Goal: Communication & Community: Share content

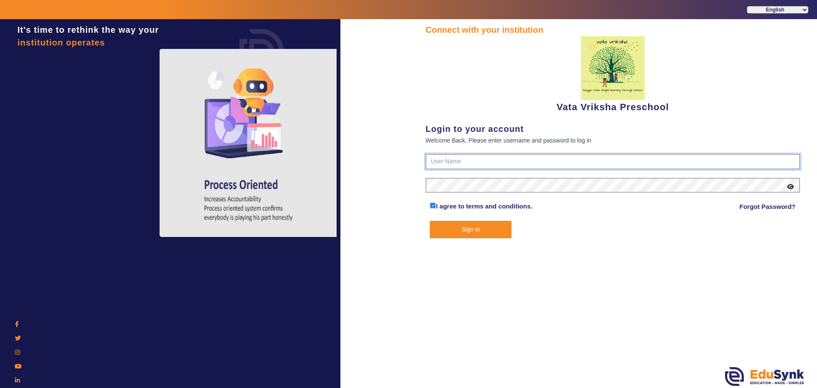
type input "9074270829"
click at [467, 226] on button "Sign In" at bounding box center [471, 229] width 82 height 17
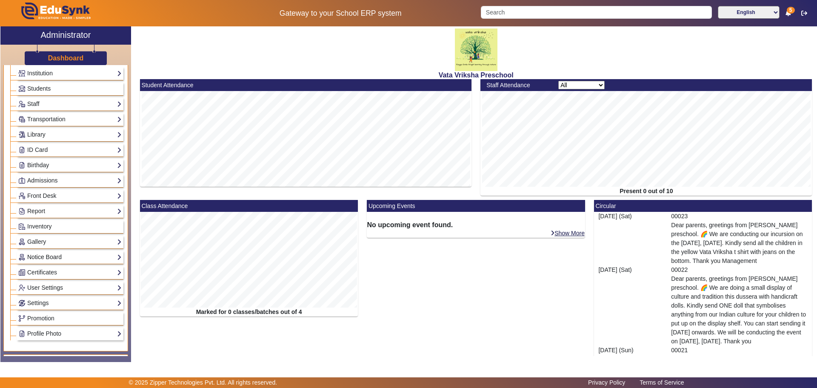
scroll to position [53, 0]
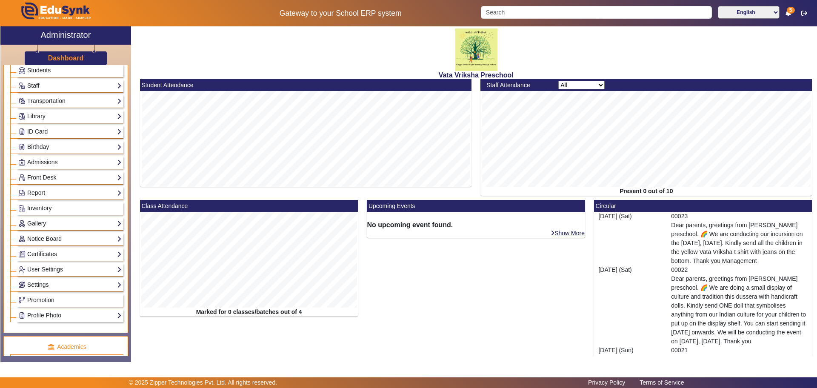
click at [42, 204] on link "Inventory" at bounding box center [69, 208] width 103 height 10
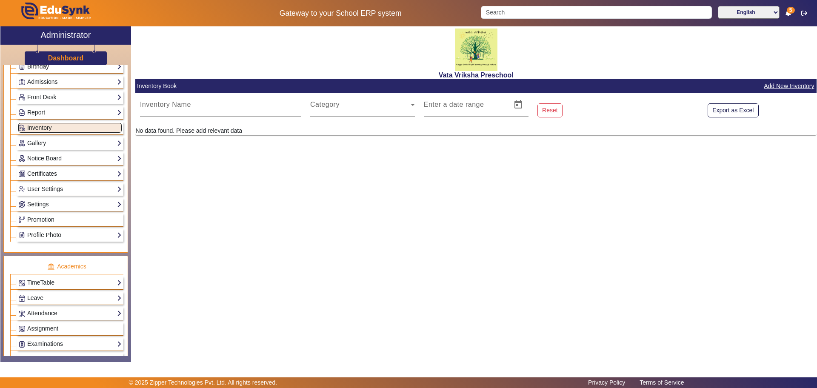
scroll to position [160, 0]
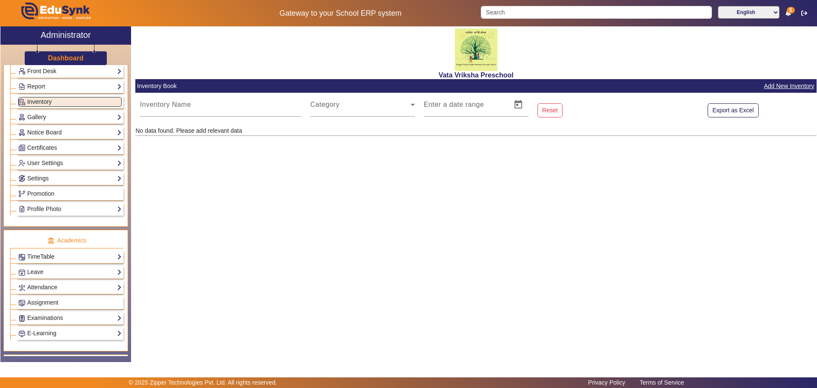
click at [80, 256] on link "TimeTable" at bounding box center [69, 257] width 103 height 10
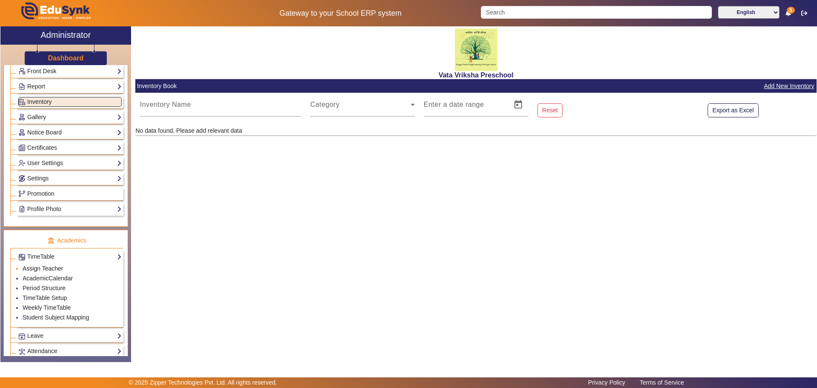
click at [45, 268] on link "Assign Teacher" at bounding box center [43, 268] width 40 height 7
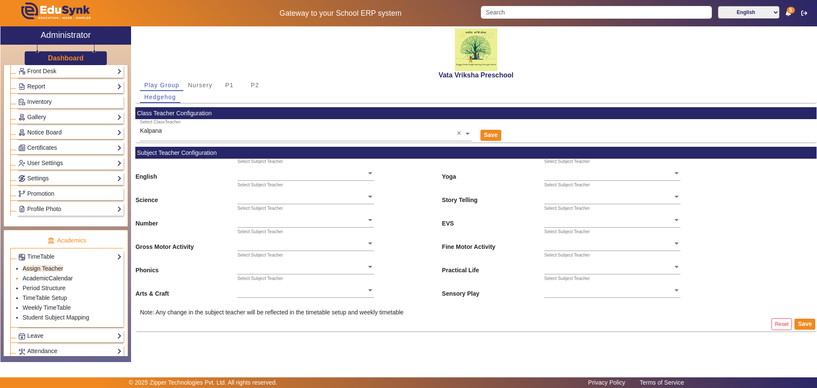
click at [42, 277] on link "AcademicCalendar" at bounding box center [48, 278] width 50 height 7
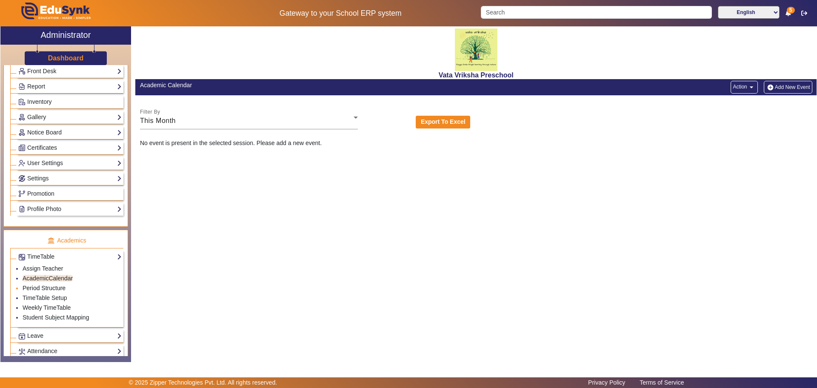
click at [37, 285] on link "Period Structure" at bounding box center [44, 288] width 43 height 7
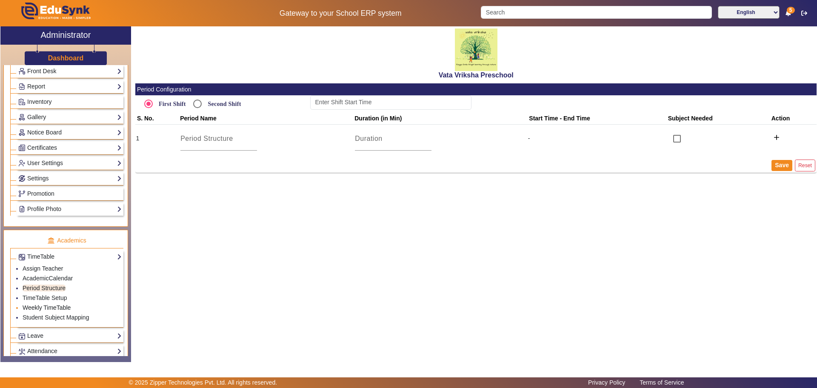
click at [37, 306] on link "Weekly TimeTable" at bounding box center [47, 307] width 48 height 7
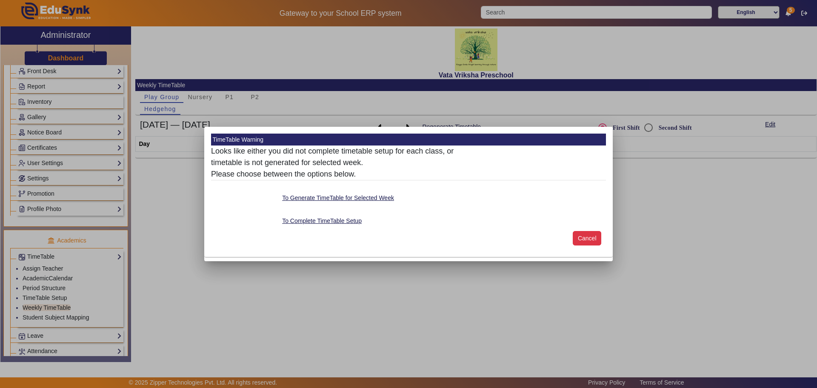
click at [590, 237] on button "Cancel" at bounding box center [587, 238] width 28 height 14
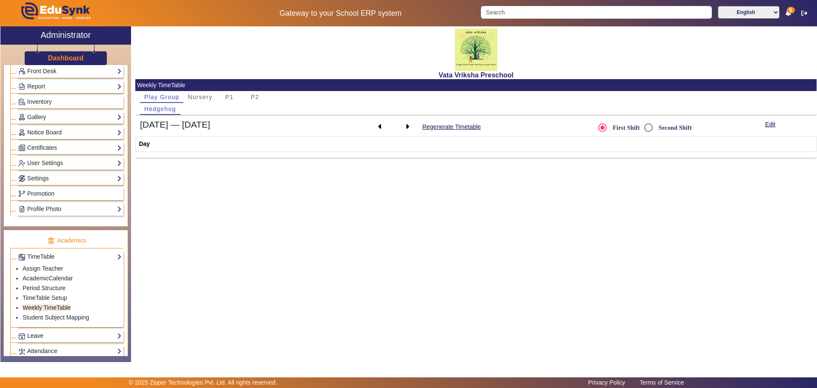
scroll to position [319, 0]
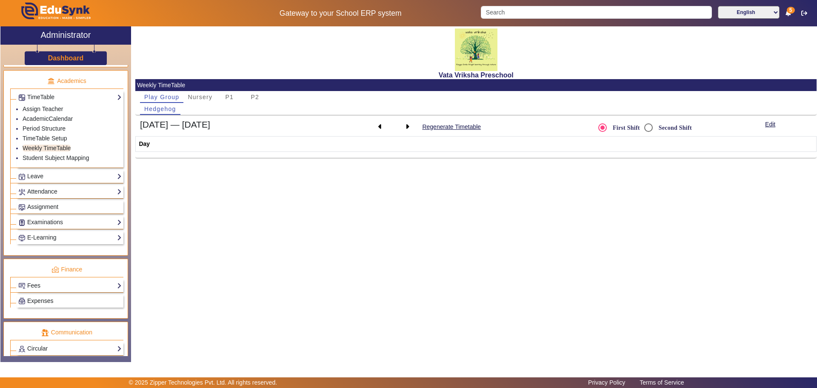
click at [39, 303] on span "Expenses" at bounding box center [40, 300] width 26 height 7
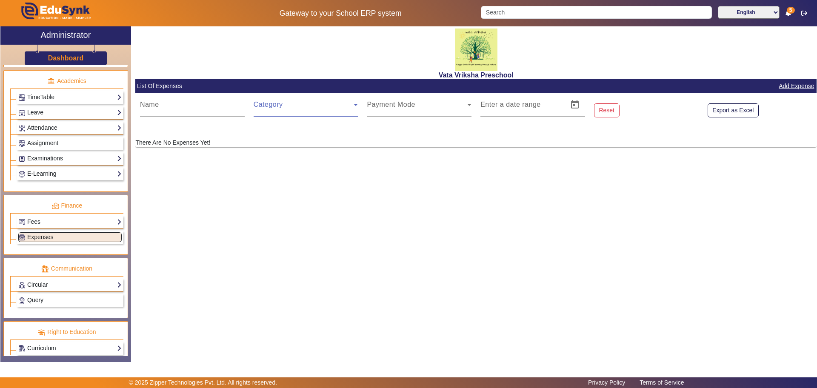
click at [356, 103] on icon at bounding box center [356, 105] width 10 height 10
click at [801, 83] on link "Add Expense" at bounding box center [796, 86] width 37 height 11
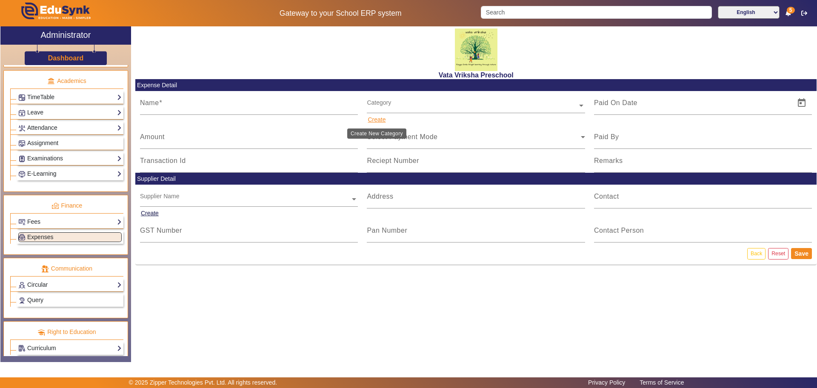
click at [377, 118] on button "Create" at bounding box center [377, 119] width 20 height 11
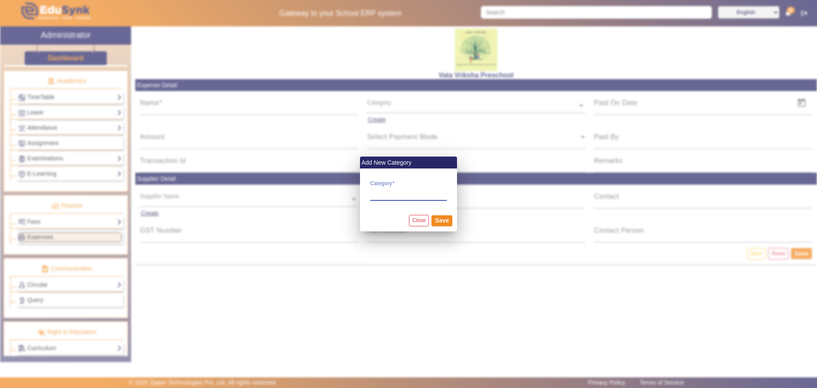
click at [388, 191] on input "Category" at bounding box center [408, 192] width 77 height 10
click at [383, 192] on input "Category" at bounding box center [408, 192] width 77 height 10
click at [376, 192] on input "Category" at bounding box center [408, 192] width 77 height 10
type input "f"
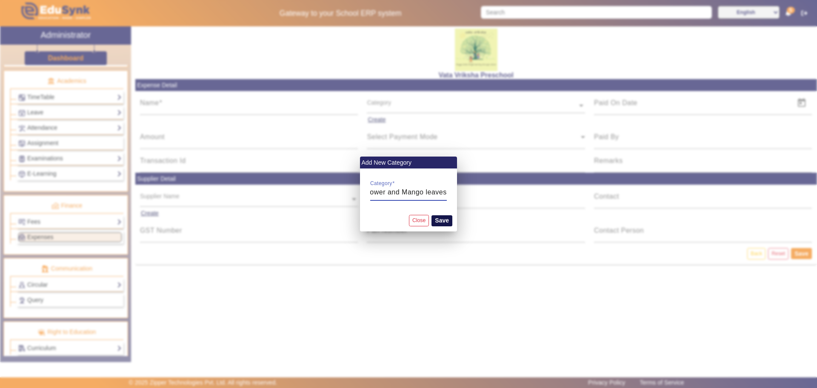
type input "Flower and Mango leaves"
click at [445, 221] on button "Save" at bounding box center [441, 220] width 21 height 11
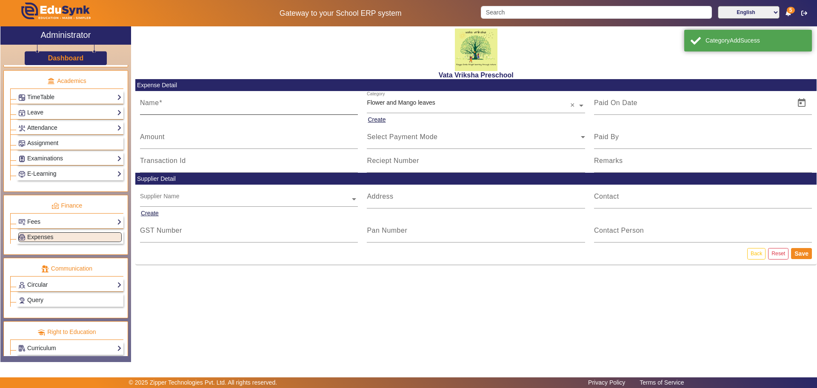
click at [148, 102] on mat-label "Name" at bounding box center [149, 102] width 19 height 7
click at [148, 102] on input "Name" at bounding box center [249, 106] width 218 height 10
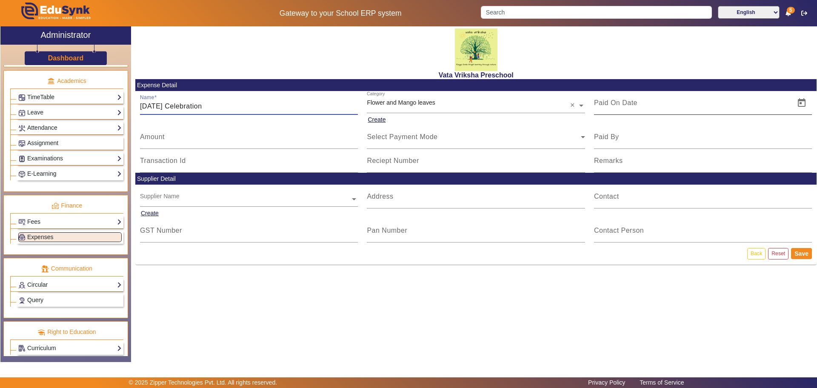
type input "[DATE] Celebration"
click at [652, 107] on input at bounding box center [692, 103] width 196 height 10
click at [154, 140] on mat-label "Amount" at bounding box center [152, 136] width 25 height 7
click at [154, 140] on input "Amount" at bounding box center [249, 140] width 218 height 10
type input "500"
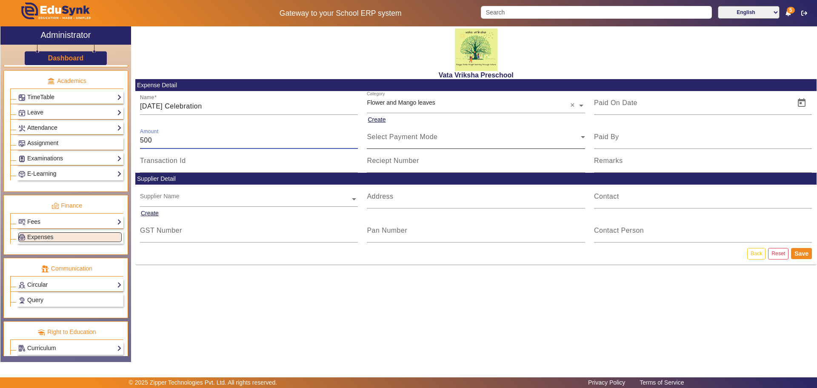
click at [410, 137] on span "Select Payment Mode" at bounding box center [402, 136] width 71 height 7
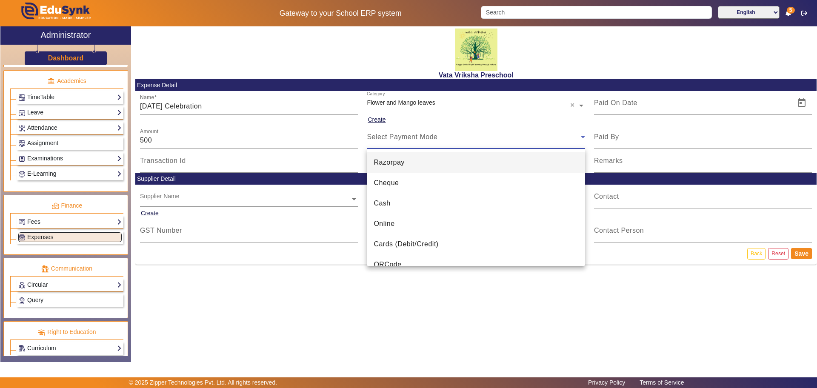
click at [396, 133] on div at bounding box center [408, 194] width 817 height 388
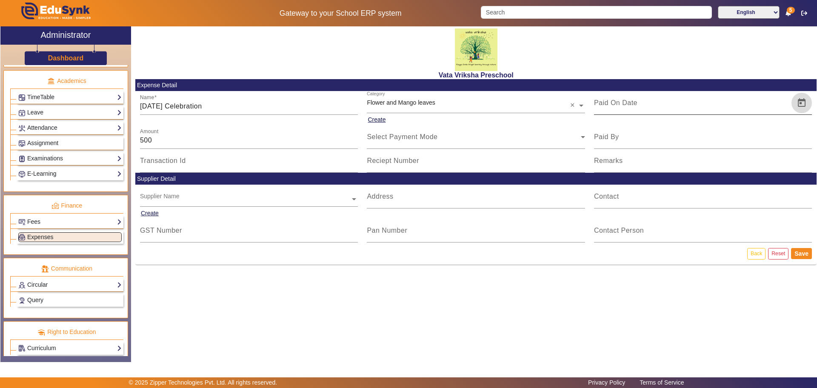
click at [804, 101] on span "Open calendar" at bounding box center [801, 103] width 20 height 20
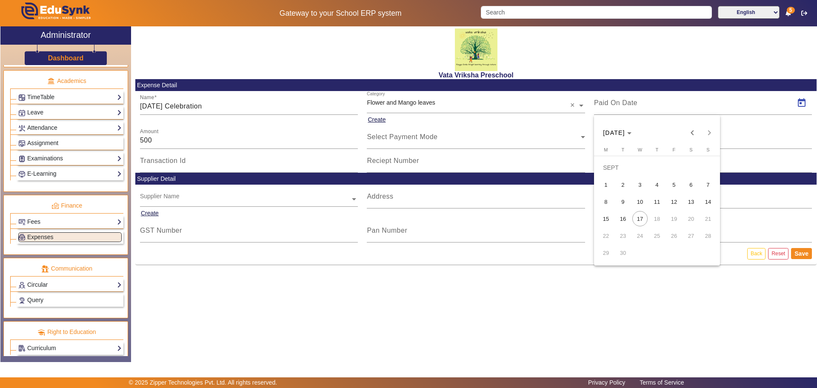
click at [623, 217] on span "16" at bounding box center [622, 218] width 15 height 15
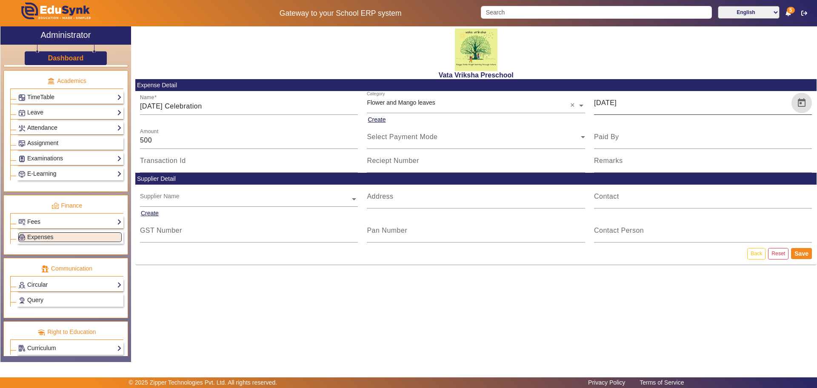
click at [803, 103] on span "Open calendar" at bounding box center [801, 103] width 20 height 20
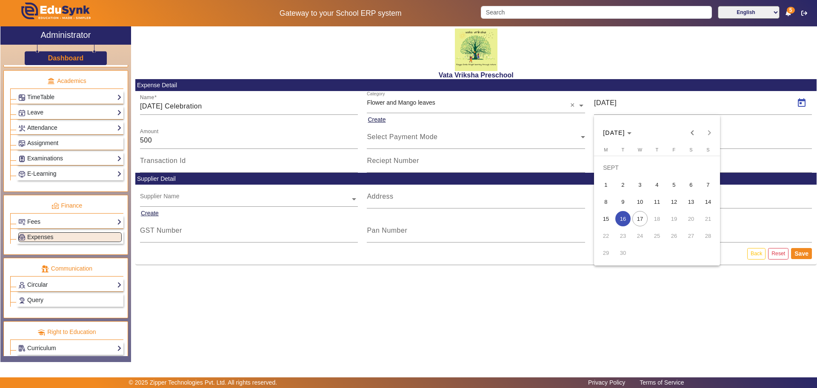
click at [625, 183] on span "2" at bounding box center [622, 184] width 15 height 15
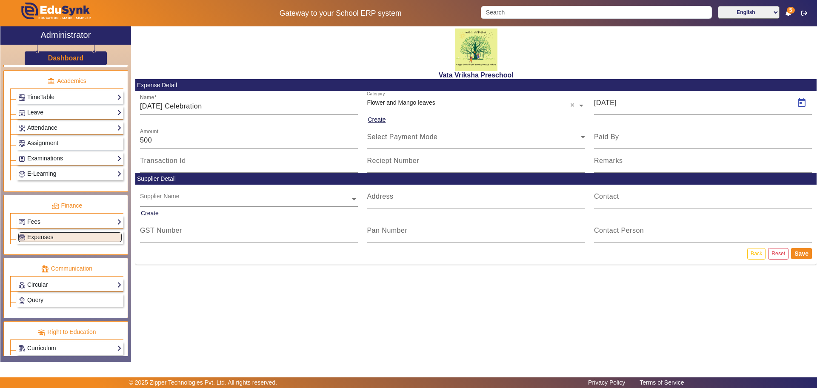
type input "[DATE]"
click at [801, 255] on button "Save" at bounding box center [801, 253] width 21 height 11
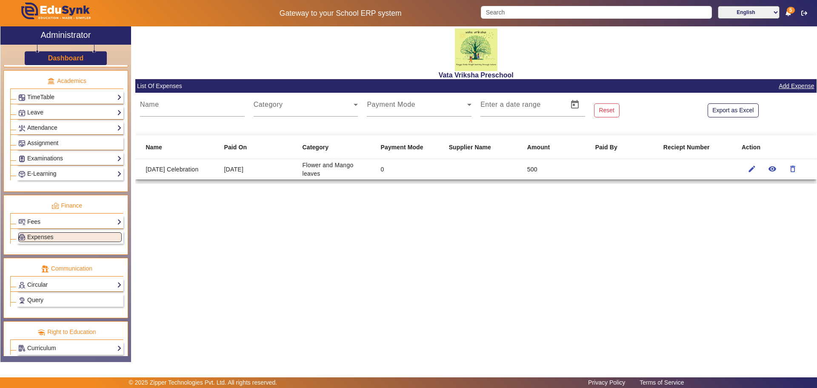
click at [806, 85] on link "Add Expense" at bounding box center [796, 86] width 37 height 11
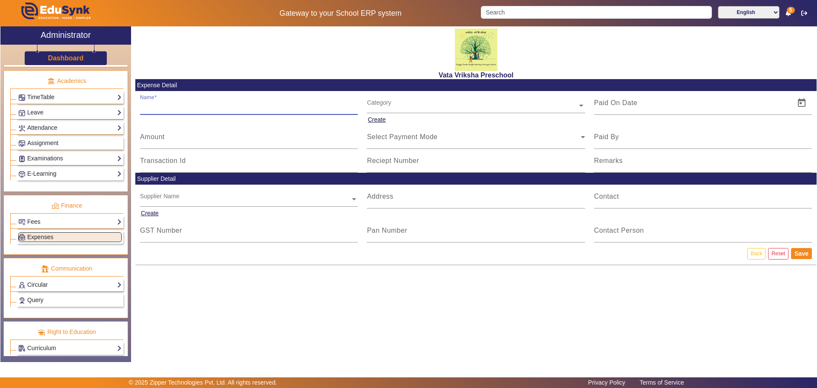
click at [148, 108] on input "Name" at bounding box center [249, 106] width 218 height 10
click at [376, 118] on button "Create" at bounding box center [377, 119] width 20 height 11
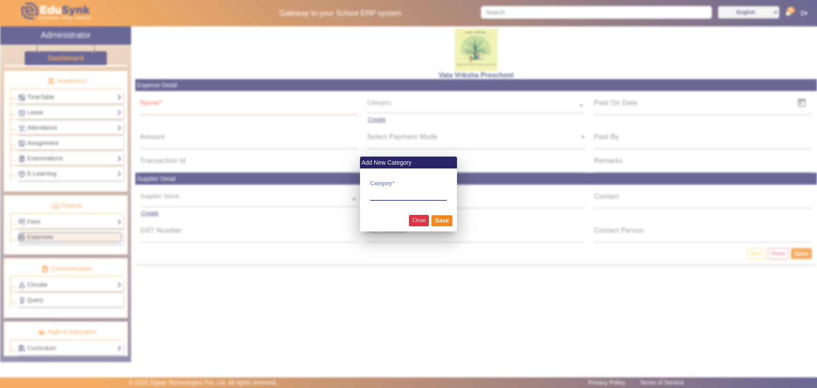
click at [422, 222] on button "Close" at bounding box center [419, 220] width 20 height 11
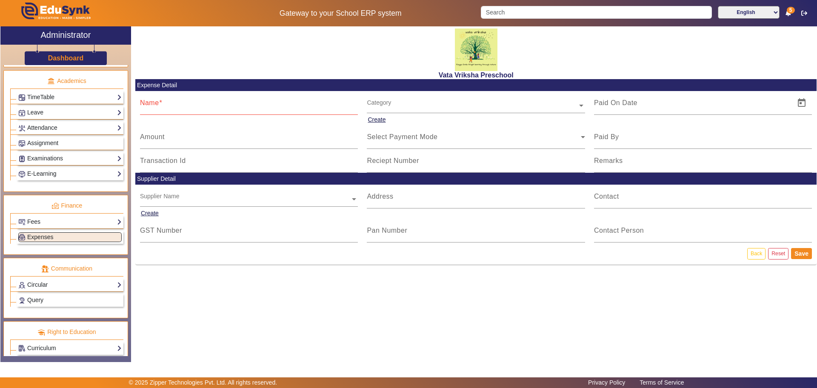
click at [148, 105] on mat-label "Name" at bounding box center [149, 102] width 19 height 7
click at [148, 105] on input "Name" at bounding box center [249, 106] width 218 height 10
type input "Water Bill"
click at [376, 120] on button "Create" at bounding box center [377, 119] width 20 height 11
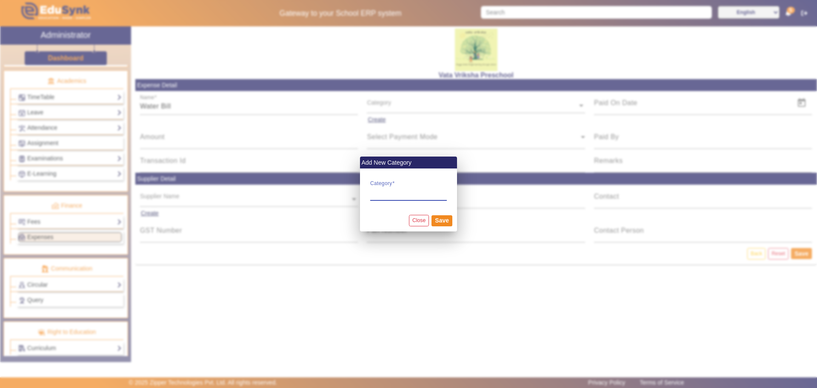
click at [376, 195] on input "Category" at bounding box center [408, 192] width 77 height 10
type input "Water Bill"
click at [443, 221] on button "Save" at bounding box center [441, 220] width 21 height 11
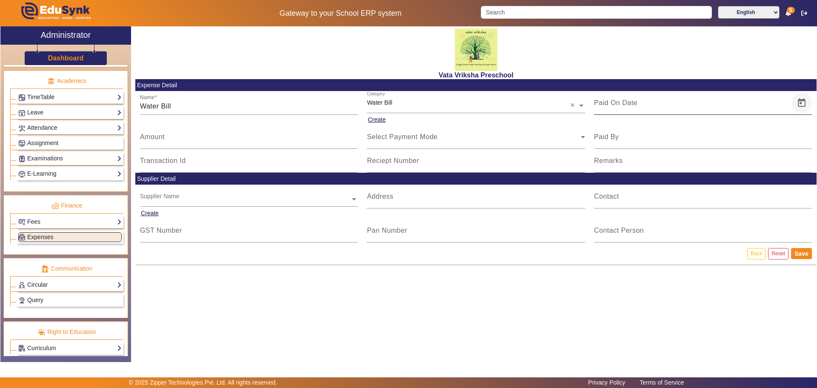
click at [806, 100] on span "Open calendar" at bounding box center [801, 103] width 20 height 20
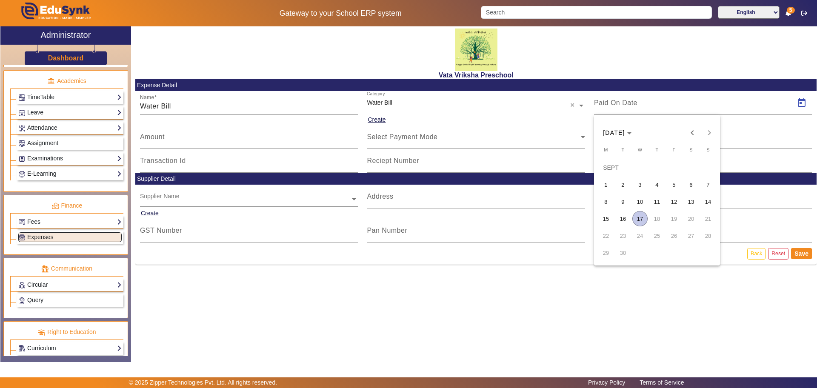
click at [655, 184] on span "4" at bounding box center [656, 184] width 15 height 15
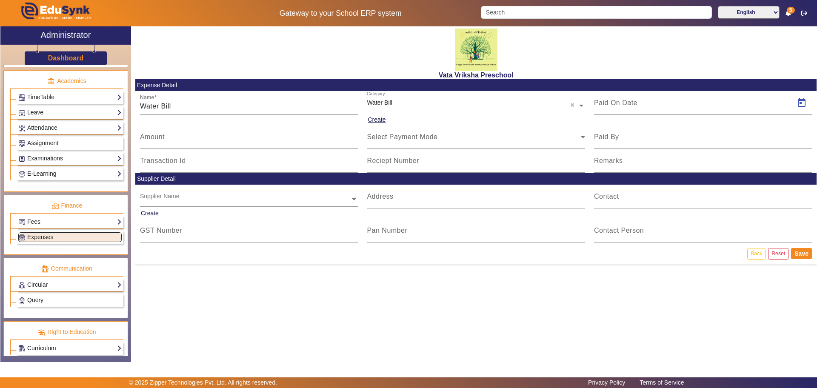
type input "[DATE]"
click at [151, 139] on mat-label "Amount" at bounding box center [152, 136] width 25 height 7
click at [151, 139] on input "Amount" at bounding box center [249, 140] width 218 height 10
type input "4701"
click at [805, 252] on button "Save" at bounding box center [801, 253] width 21 height 11
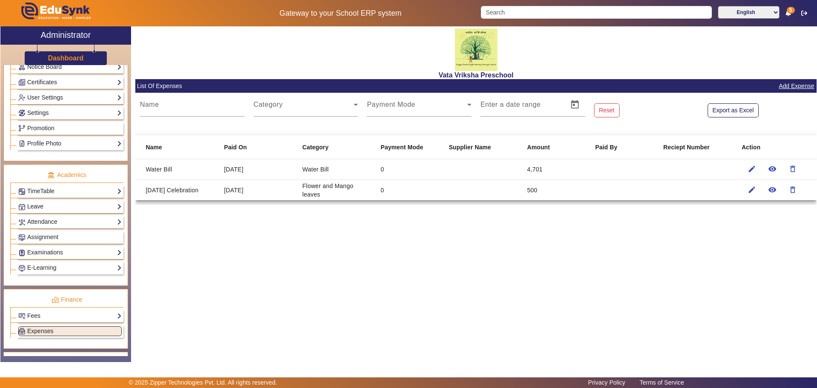
scroll to position [169, 0]
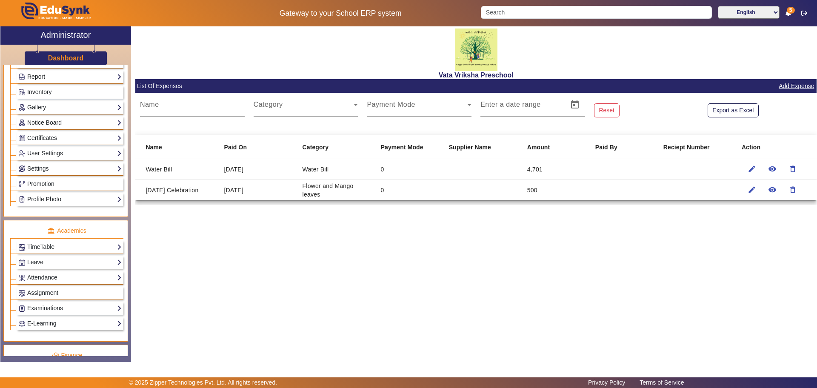
click at [71, 76] on link "Report" at bounding box center [69, 77] width 103 height 10
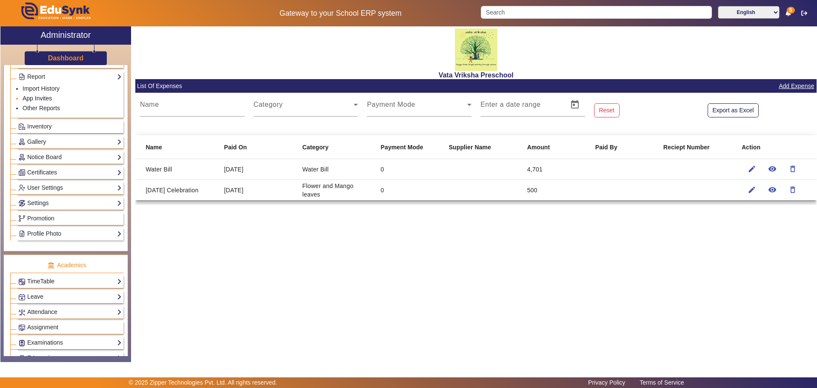
click at [48, 99] on link "App Invites" at bounding box center [37, 98] width 29 height 7
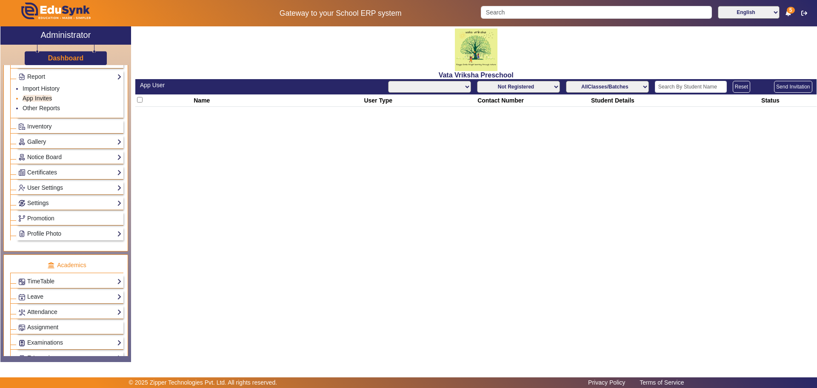
select select "All"
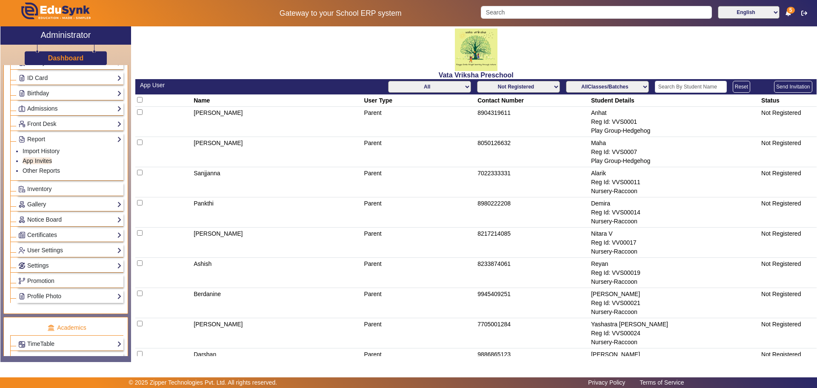
scroll to position [10, 0]
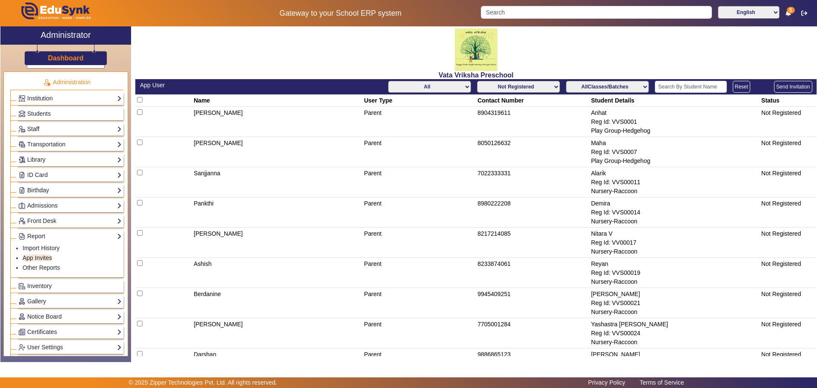
click at [67, 127] on link "Staff" at bounding box center [69, 129] width 103 height 10
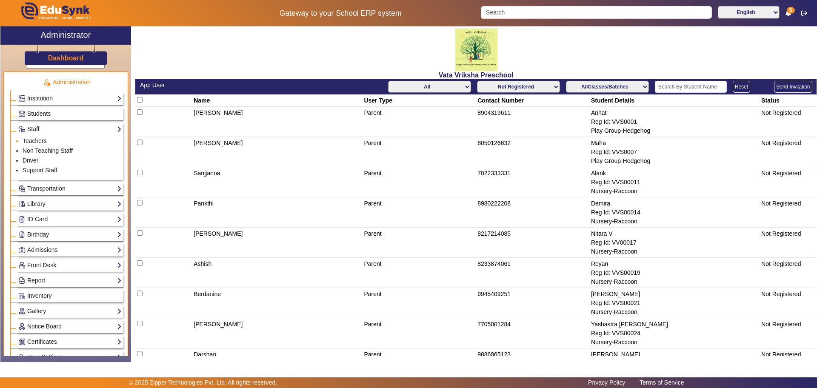
click at [32, 140] on link "Teachers" at bounding box center [35, 140] width 24 height 7
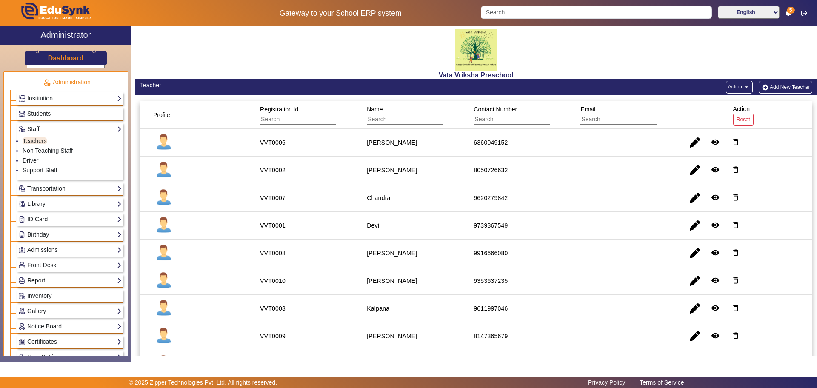
click at [50, 279] on link "Report" at bounding box center [69, 281] width 103 height 10
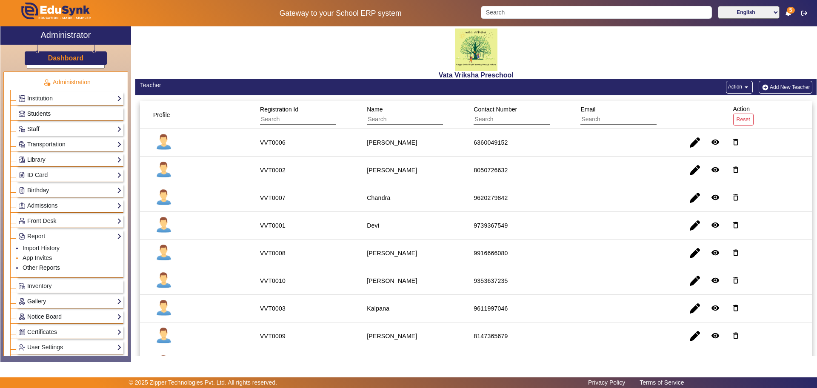
click at [26, 259] on link "App Invites" at bounding box center [37, 257] width 29 height 7
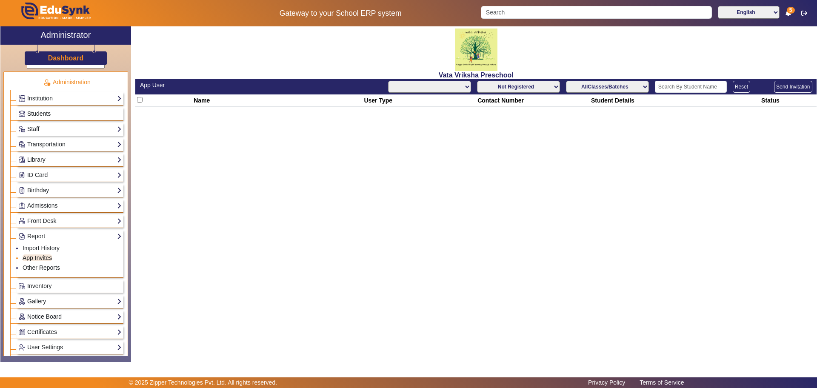
select select "All"
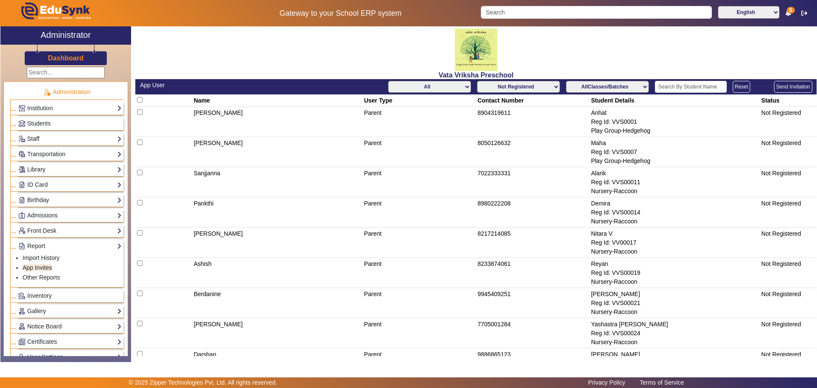
click at [43, 138] on link "Staff" at bounding box center [69, 139] width 103 height 10
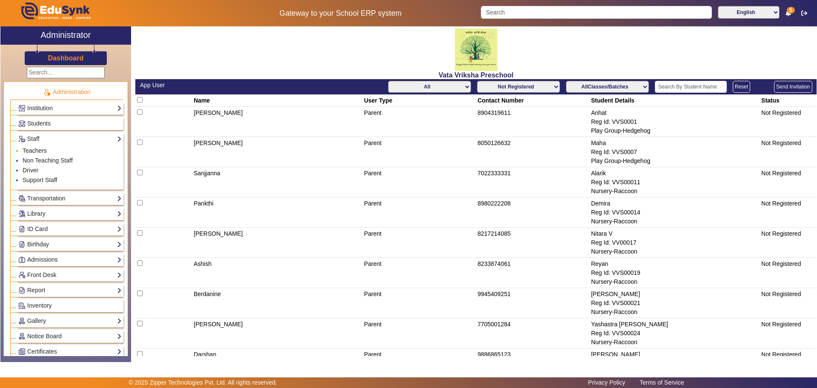
click at [38, 148] on link "Teachers" at bounding box center [35, 150] width 24 height 7
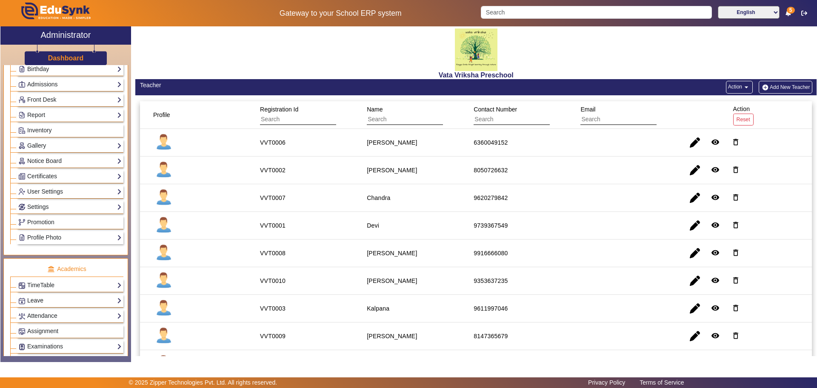
scroll to position [160, 0]
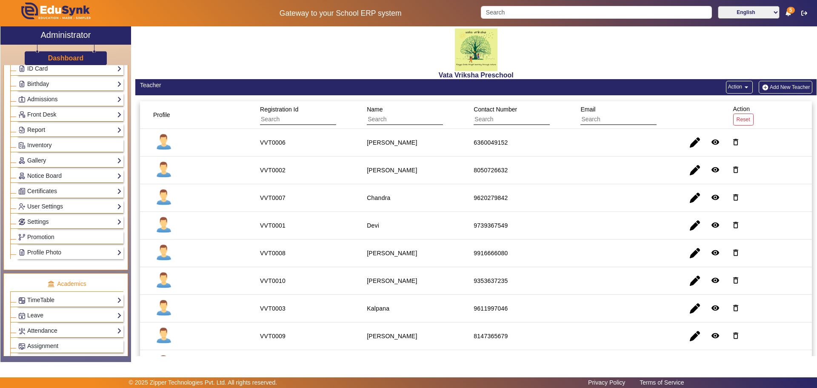
click at [97, 126] on link "Report" at bounding box center [69, 130] width 103 height 10
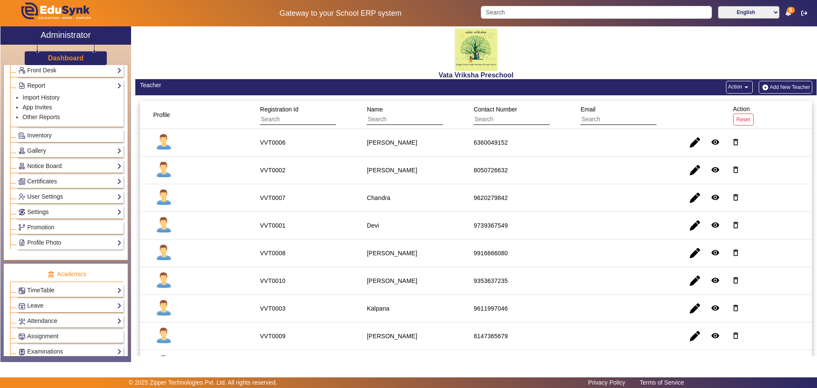
scroll to position [116, 0]
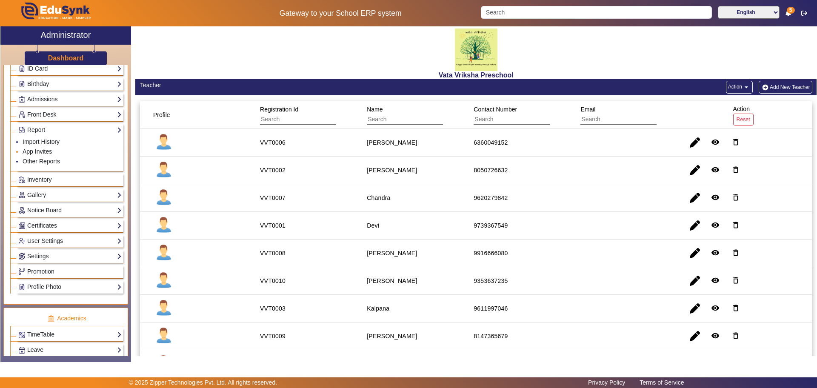
click at [43, 151] on link "App Invites" at bounding box center [37, 151] width 29 height 7
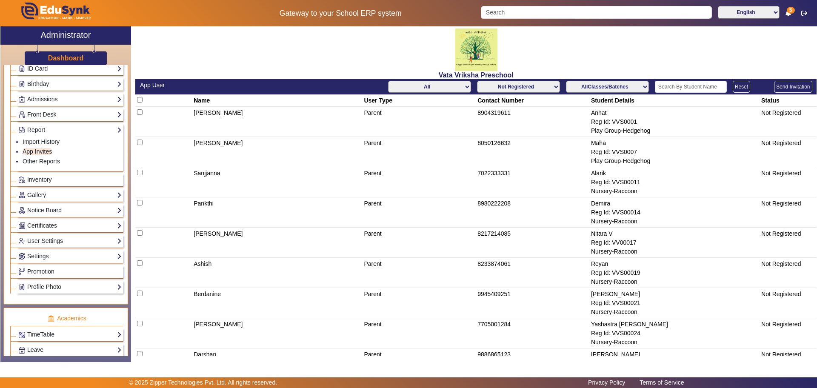
click at [462, 87] on select "All Teacher Parent Driver Support Staff" at bounding box center [429, 87] width 83 height 12
select select "Teacher"
click at [388, 81] on select "All Teacher Parent Driver Support Staff" at bounding box center [429, 87] width 83 height 12
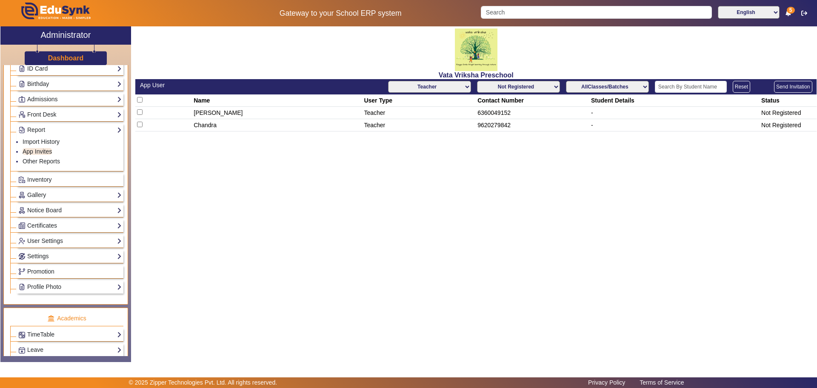
click at [793, 87] on button "Send Invitation" at bounding box center [793, 87] width 38 height 12
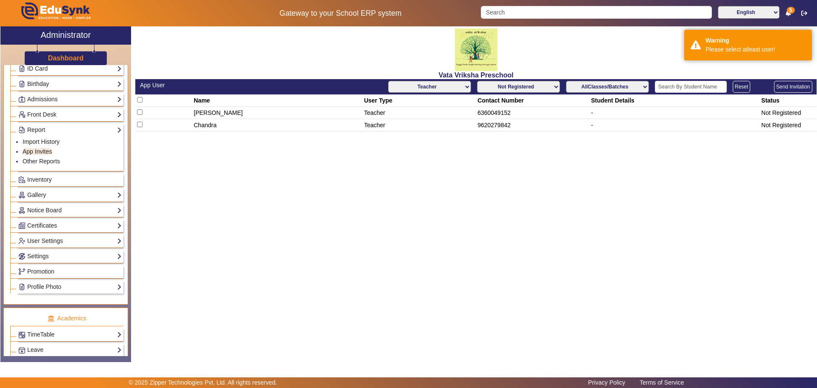
click at [686, 176] on div "[PERSON_NAME] Preschool App User All Teacher Parent Driver Support Staff Not Re…" at bounding box center [473, 189] width 685 height 327
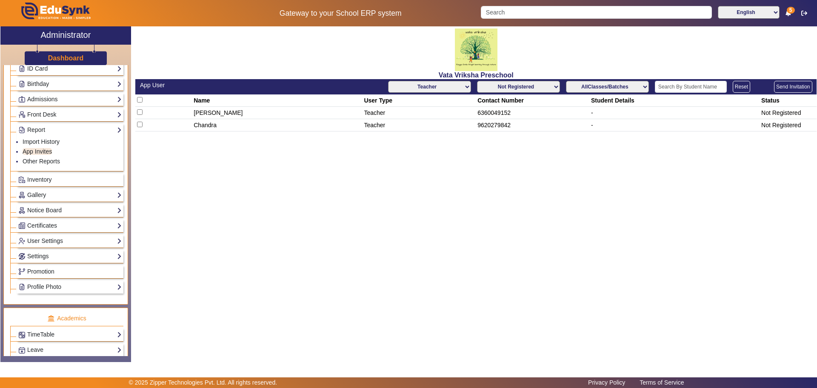
click at [469, 85] on select "All Teacher Parent Driver Support Staff" at bounding box center [429, 87] width 83 height 12
click at [389, 81] on select "All Teacher Parent Driver Support Staff" at bounding box center [429, 87] width 83 height 12
click at [51, 151] on link "App Invites" at bounding box center [37, 151] width 29 height 7
click at [799, 85] on button "Send Invitation" at bounding box center [793, 87] width 38 height 12
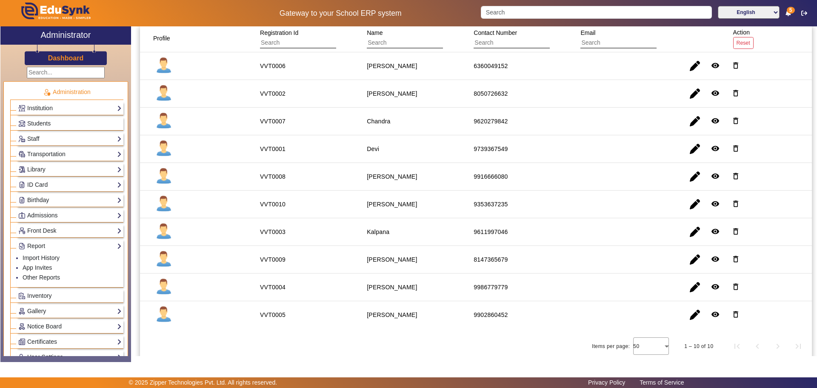
scroll to position [79, 0]
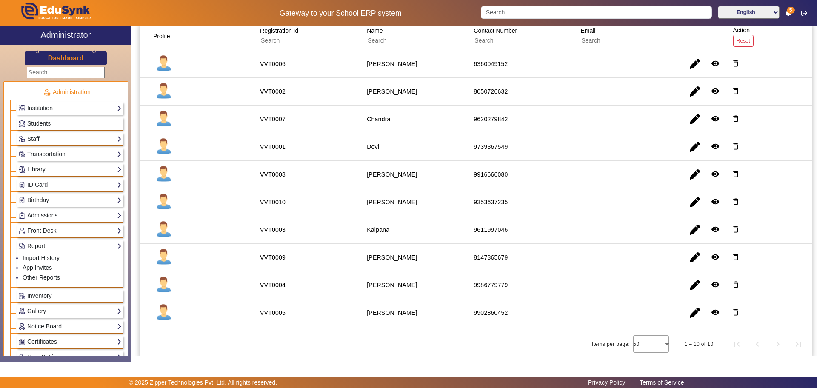
click at [50, 246] on link "Report" at bounding box center [69, 246] width 103 height 10
click at [35, 246] on link "Report" at bounding box center [69, 246] width 103 height 10
click at [34, 268] on link "App Invites" at bounding box center [37, 267] width 29 height 7
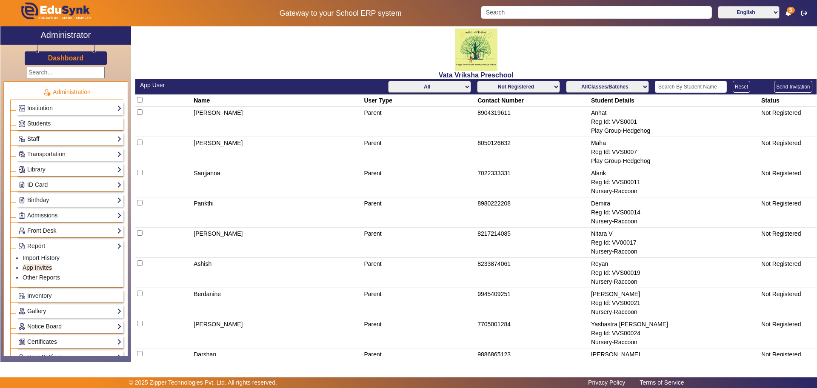
click at [460, 84] on select "All Teacher Parent Driver Support Staff" at bounding box center [429, 87] width 83 height 12
select select "Teacher"
click at [388, 81] on select "All Teacher Parent Driver Support Staff" at bounding box center [429, 87] width 83 height 12
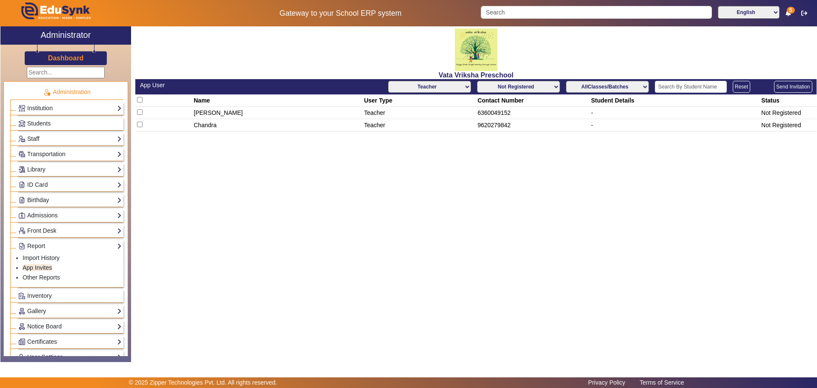
click at [65, 137] on link "Staff" at bounding box center [69, 139] width 103 height 10
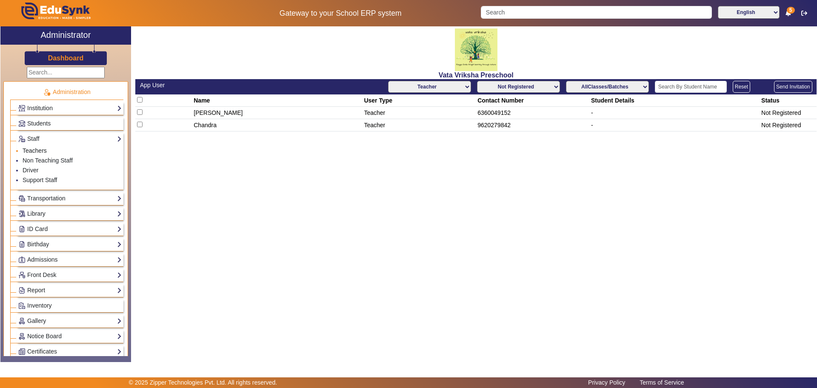
click at [44, 153] on link "Teachers" at bounding box center [35, 150] width 24 height 7
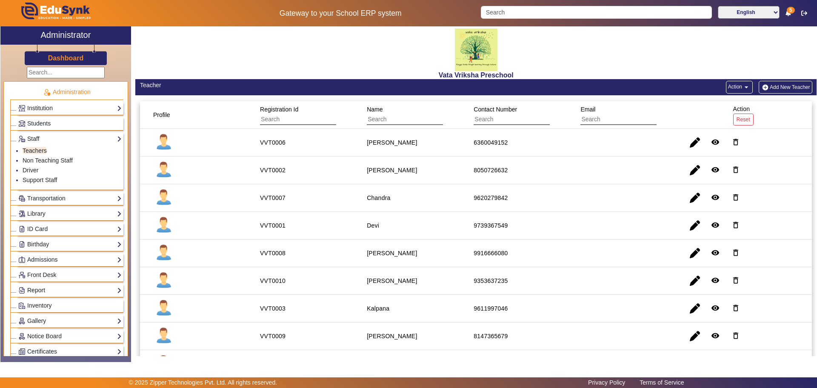
click at [54, 292] on link "Report" at bounding box center [69, 290] width 103 height 10
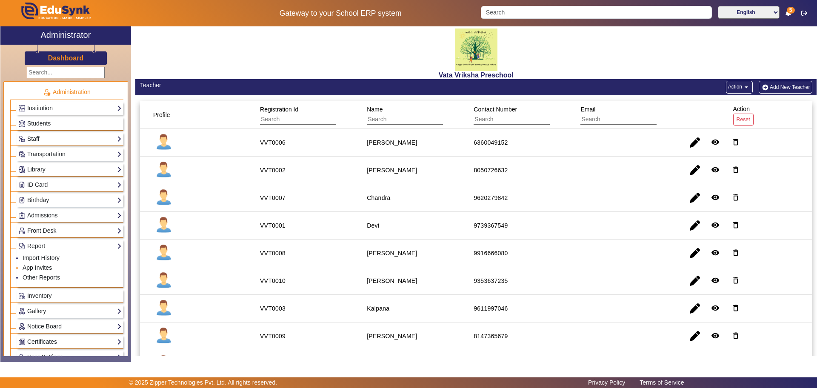
click at [40, 267] on link "App Invites" at bounding box center [37, 267] width 29 height 7
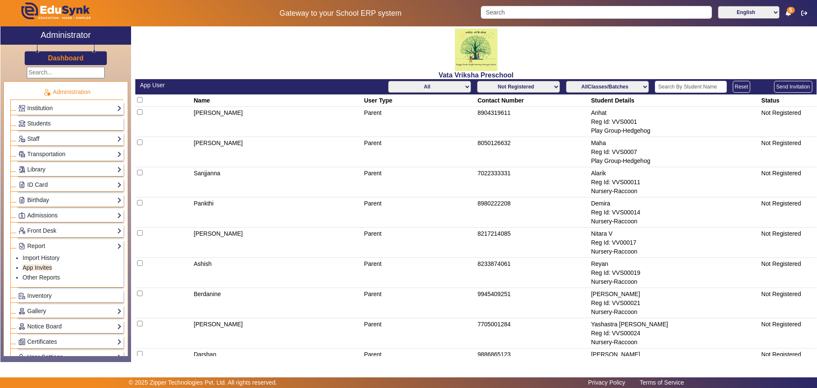
click at [464, 85] on select "All Teacher Parent Driver Support Staff" at bounding box center [429, 87] width 83 height 12
select select "Teacher"
click at [388, 81] on select "All Teacher Parent Driver Support Staff" at bounding box center [429, 87] width 83 height 12
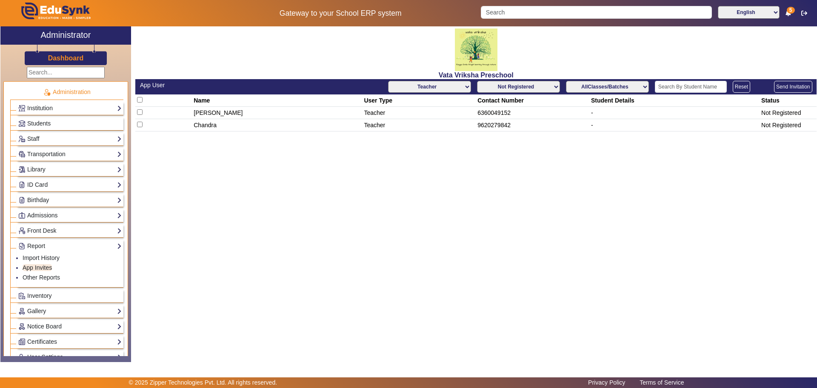
click at [631, 227] on div "[PERSON_NAME] Preschool App User All Teacher Parent Driver Support Staff Not Re…" at bounding box center [473, 189] width 685 height 327
drag, startPoint x: 816, startPoint y: 0, endPoint x: 485, endPoint y: 260, distance: 420.8
click at [485, 260] on div "[PERSON_NAME] Preschool App User All Teacher Parent Driver Support Staff Not Re…" at bounding box center [473, 189] width 685 height 327
click at [289, 274] on div "[PERSON_NAME] Preschool App User All Teacher Parent Driver Support Staff Not Re…" at bounding box center [473, 189] width 685 height 327
click at [46, 257] on link "Import History" at bounding box center [41, 257] width 37 height 7
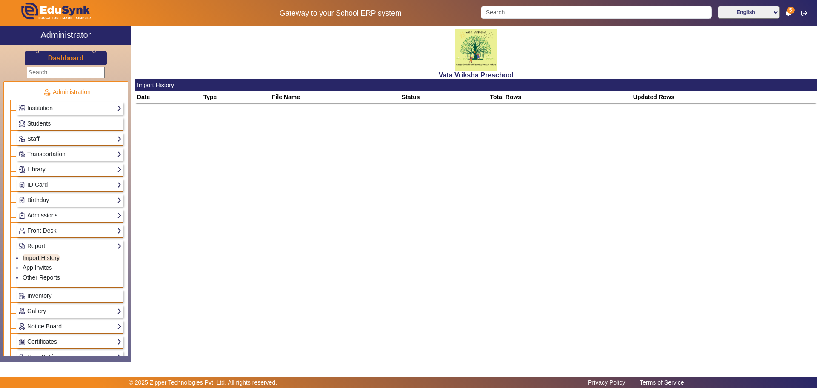
click at [272, 207] on div "Vata Vriksha Preschool Import History Date Type File Name Status Total Rows Upd…" at bounding box center [473, 189] width 685 height 327
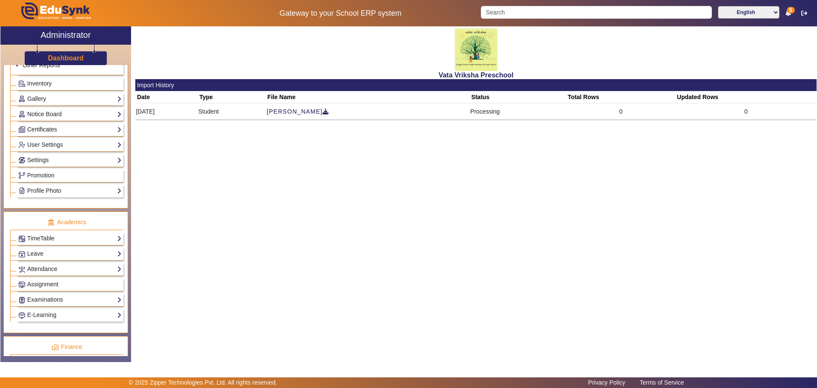
scroll to position [213, 0]
click at [285, 234] on div "Vata Vriksha Preschool Import History Date Type File Name Status Total Rows Upd…" at bounding box center [473, 189] width 685 height 327
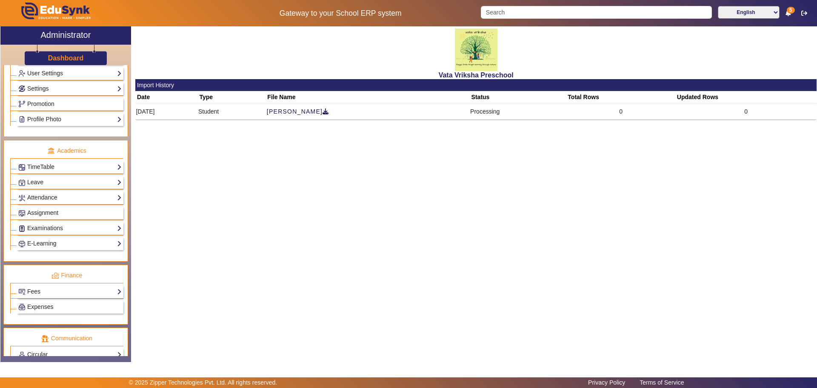
scroll to position [363, 0]
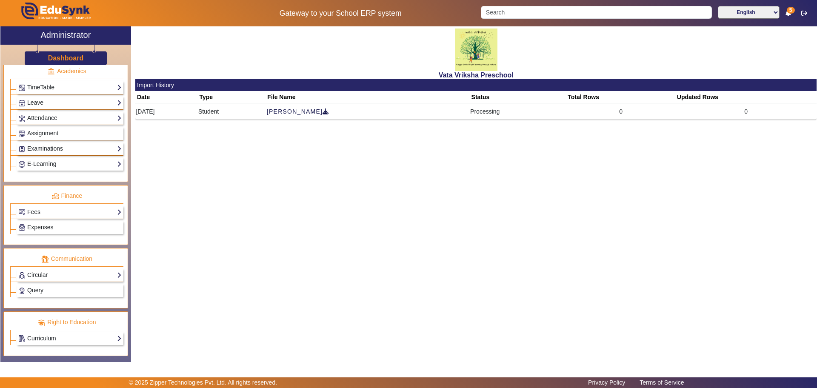
click at [80, 225] on link "Expenses" at bounding box center [69, 227] width 103 height 10
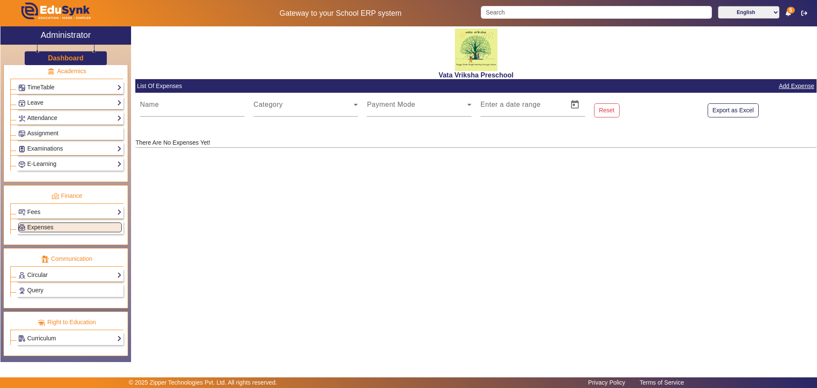
scroll to position [329, 0]
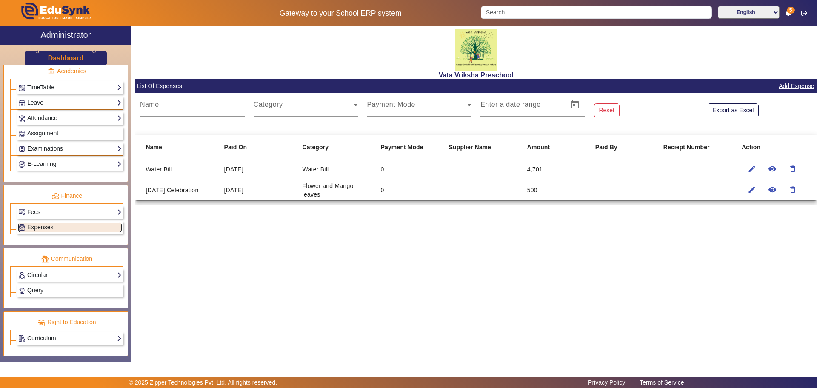
click at [804, 84] on link "Add Expense" at bounding box center [796, 86] width 37 height 11
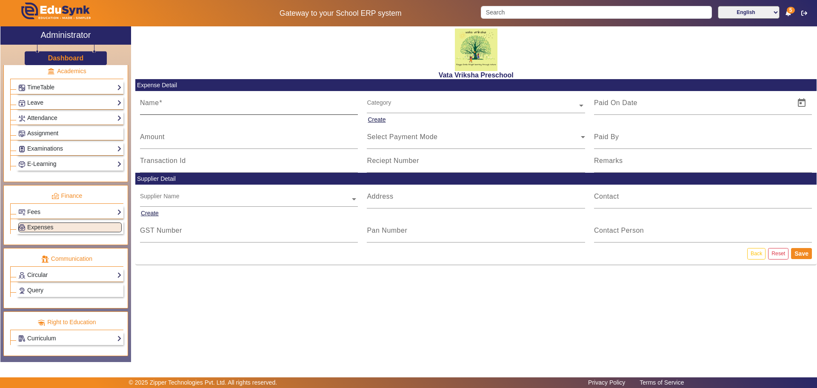
click at [147, 104] on mat-label "Name" at bounding box center [149, 102] width 19 height 7
click at [147, 104] on input "Name" at bounding box center [249, 106] width 218 height 10
click at [146, 108] on input "Name" at bounding box center [249, 106] width 218 height 10
click at [380, 119] on button "Create" at bounding box center [377, 119] width 20 height 11
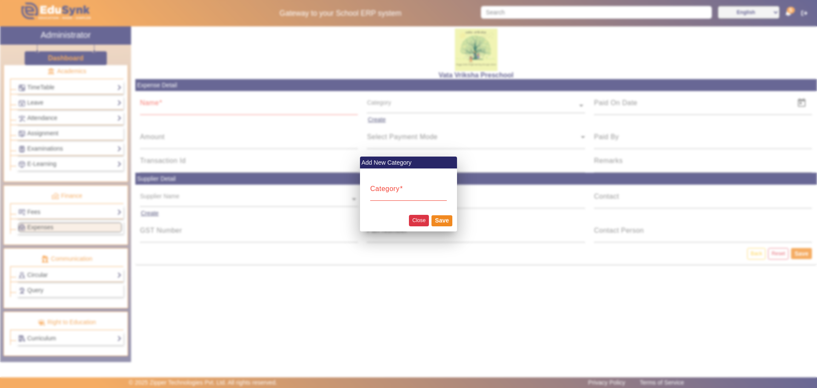
click at [419, 222] on button "Close" at bounding box center [419, 220] width 20 height 11
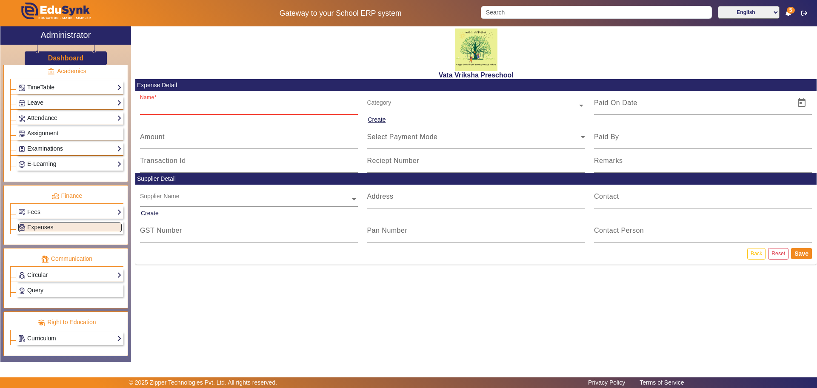
click at [159, 107] on input "Name" at bounding box center [249, 106] width 218 height 10
type input "m"
type input "Moms"
click at [380, 118] on button "Create" at bounding box center [377, 119] width 20 height 11
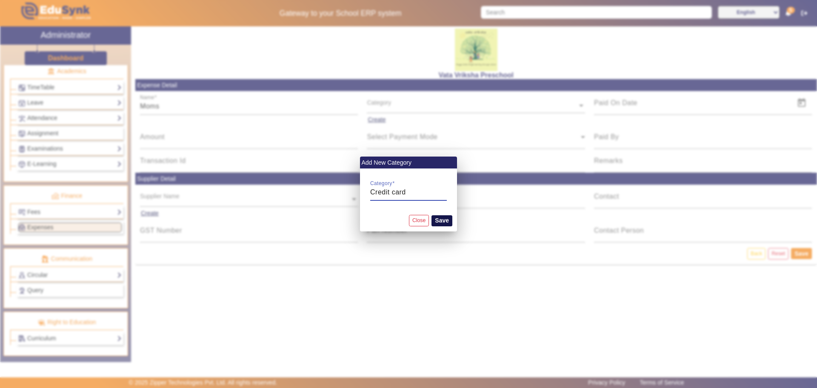
type input "Credit card"
click at [442, 222] on button "Save" at bounding box center [441, 220] width 21 height 11
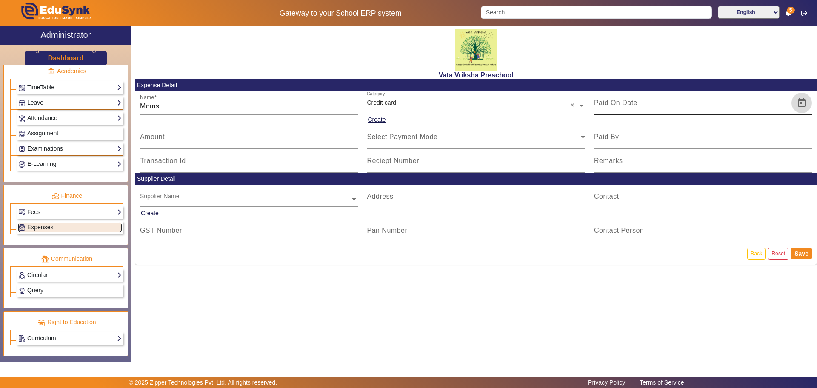
click at [798, 102] on span "Open calendar" at bounding box center [801, 103] width 20 height 20
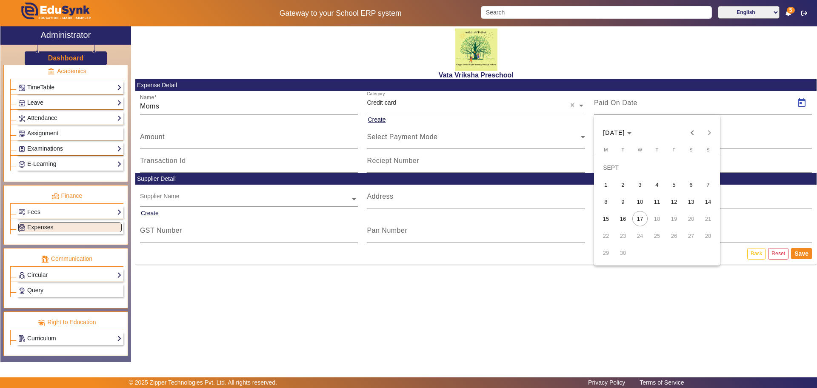
click at [669, 184] on span "5" at bounding box center [673, 184] width 15 height 15
type input "[DATE]"
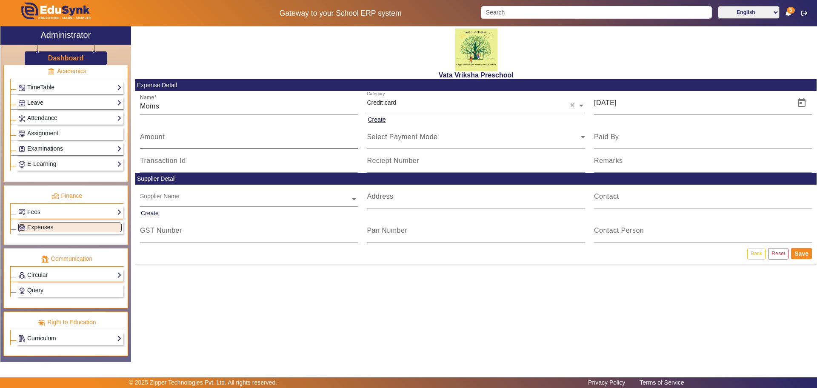
click at [146, 137] on mat-label "Amount" at bounding box center [152, 136] width 25 height 7
click at [146, 137] on input "Amount" at bounding box center [249, 140] width 218 height 10
type input "51389"
click at [584, 136] on icon at bounding box center [583, 137] width 10 height 10
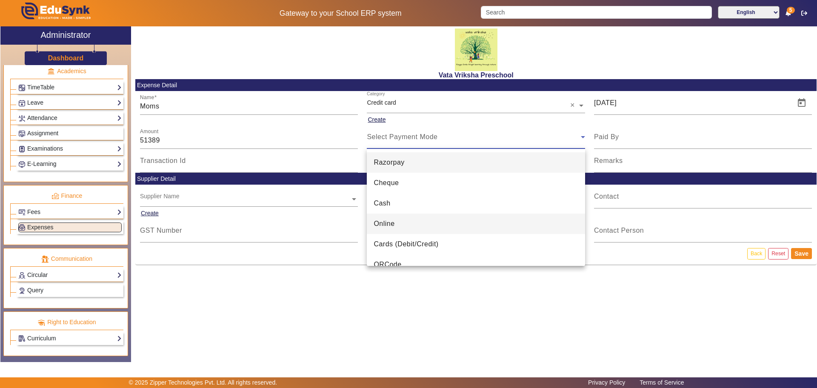
scroll to position [12, 0]
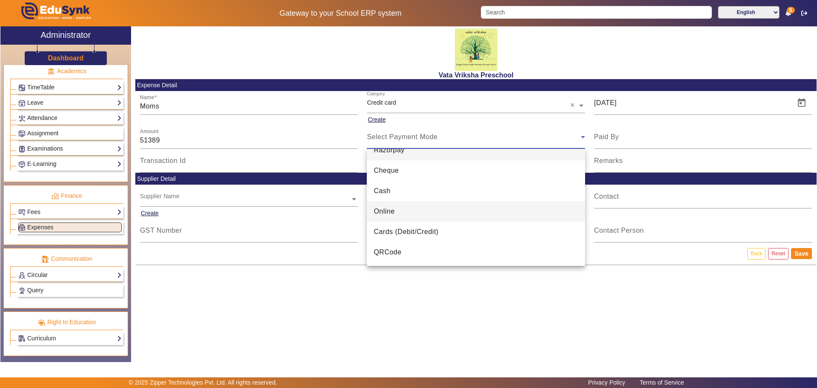
click at [385, 210] on span "Online" at bounding box center [383, 211] width 21 height 10
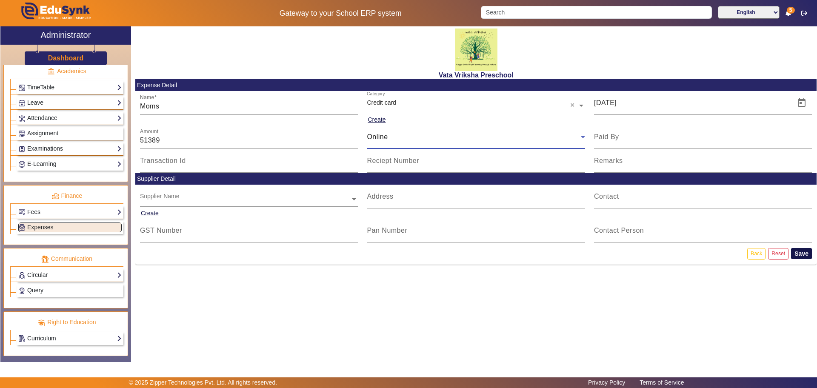
click at [803, 254] on button "Save" at bounding box center [801, 253] width 21 height 11
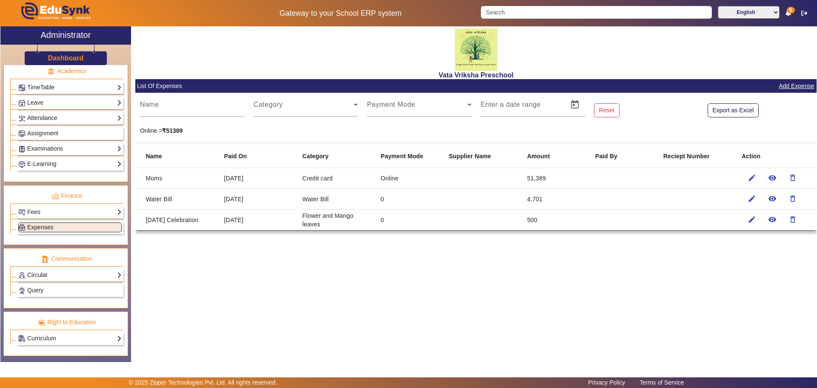
click at [790, 81] on link "Add Expense" at bounding box center [796, 86] width 37 height 11
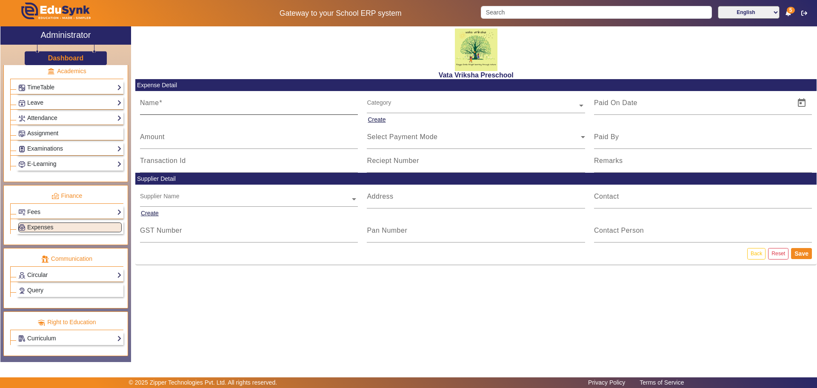
click at [152, 104] on mat-label "Name" at bounding box center [149, 102] width 19 height 7
click at [152, 104] on input "Name" at bounding box center [249, 106] width 218 height 10
type input "One Sigma Technolo"
click at [372, 119] on button "Create" at bounding box center [377, 119] width 20 height 11
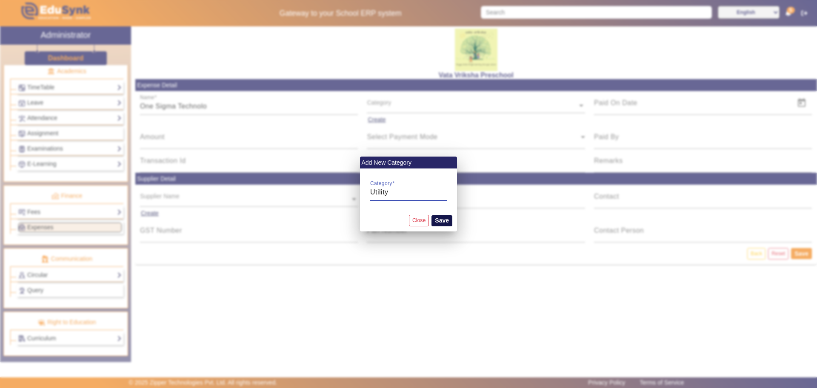
type input "Utility"
click at [447, 219] on button "Save" at bounding box center [441, 220] width 21 height 11
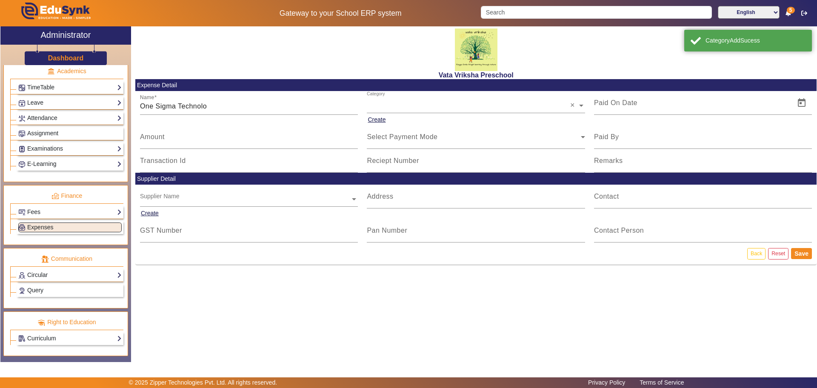
click at [445, 217] on div "Address" at bounding box center [475, 202] width 227 height 34
click at [800, 103] on span "Open calendar" at bounding box center [801, 103] width 20 height 20
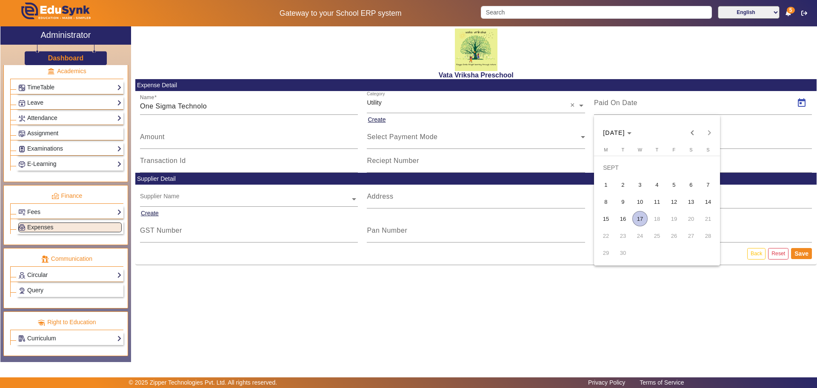
click at [672, 186] on span "5" at bounding box center [673, 184] width 15 height 15
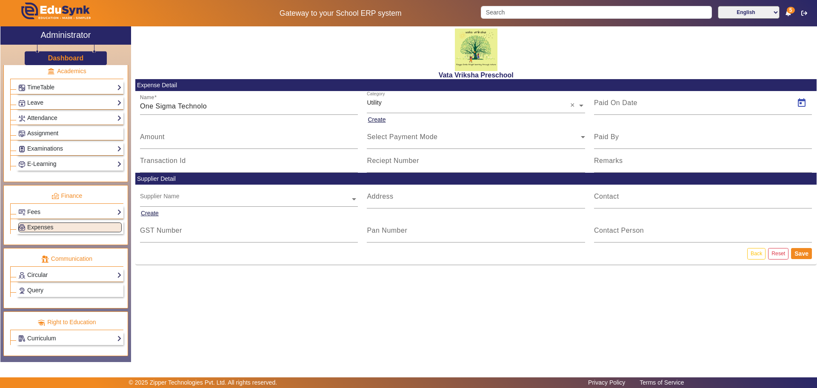
type input "[DATE]"
click at [151, 135] on mat-label "Amount" at bounding box center [152, 136] width 25 height 7
click at [151, 135] on input "Amount" at bounding box center [249, 140] width 218 height 10
click at [353, 136] on input "0.01" at bounding box center [249, 140] width 218 height 10
click at [183, 134] on div "Amount 0.01" at bounding box center [249, 137] width 218 height 24
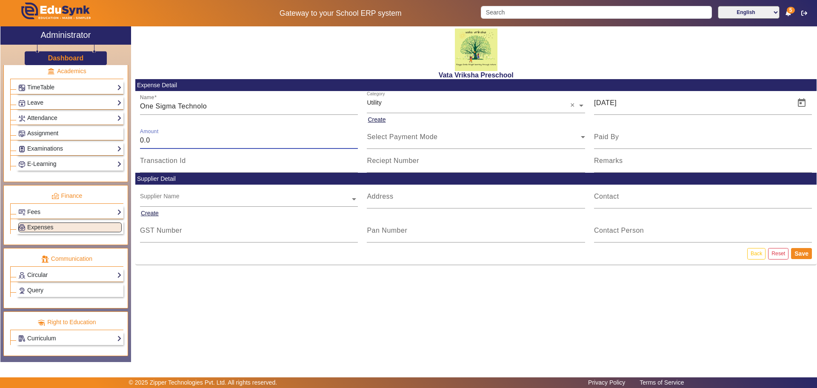
type input "0"
type input "1868.00"
click at [394, 137] on span "Select Payment Mode" at bounding box center [402, 136] width 71 height 7
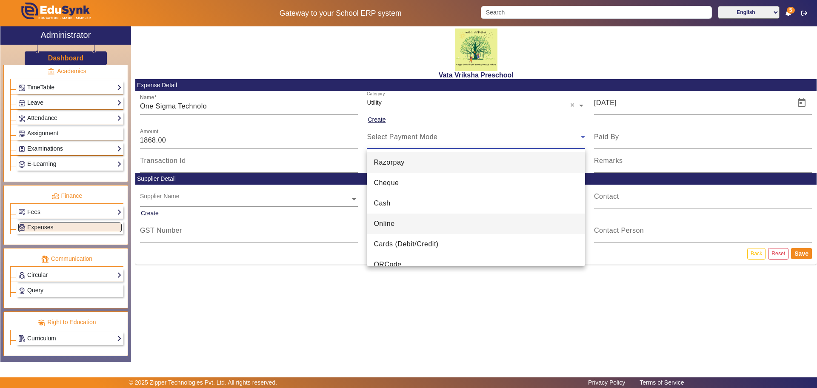
click at [385, 222] on span "Online" at bounding box center [383, 224] width 21 height 10
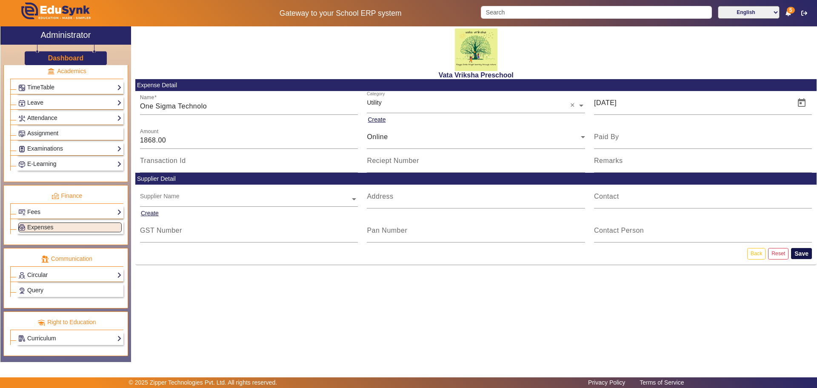
click at [802, 251] on button "Save" at bounding box center [801, 253] width 21 height 11
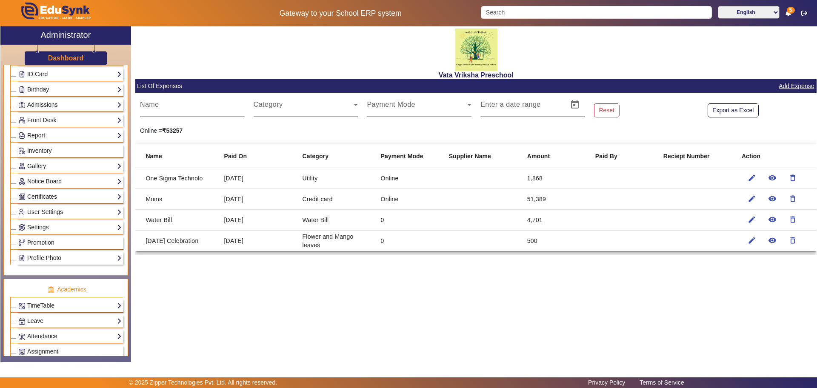
scroll to position [10, 0]
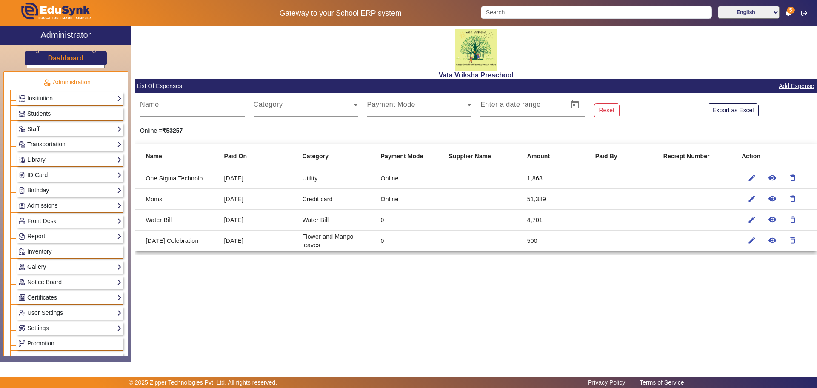
click at [79, 264] on link "Gallery" at bounding box center [69, 267] width 103 height 10
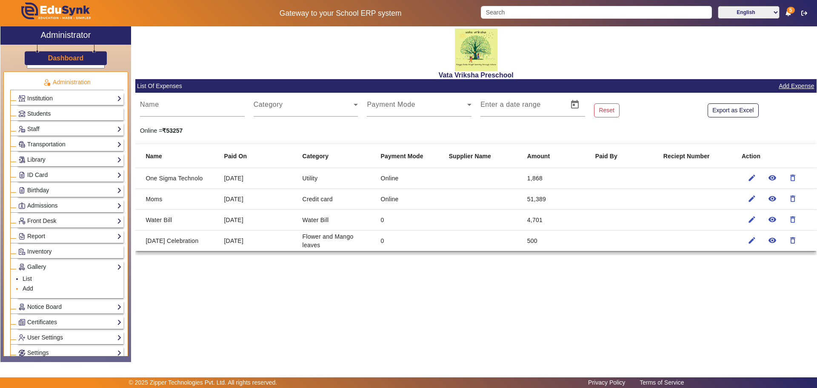
click at [34, 288] on li "Add" at bounding box center [72, 289] width 99 height 10
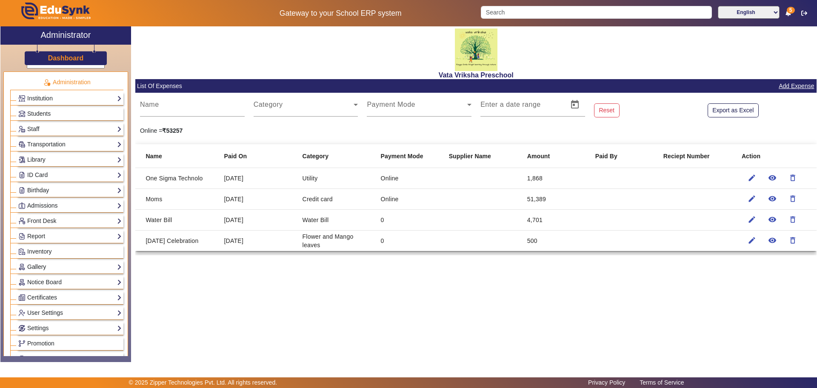
click at [43, 265] on link "Gallery" at bounding box center [69, 267] width 103 height 10
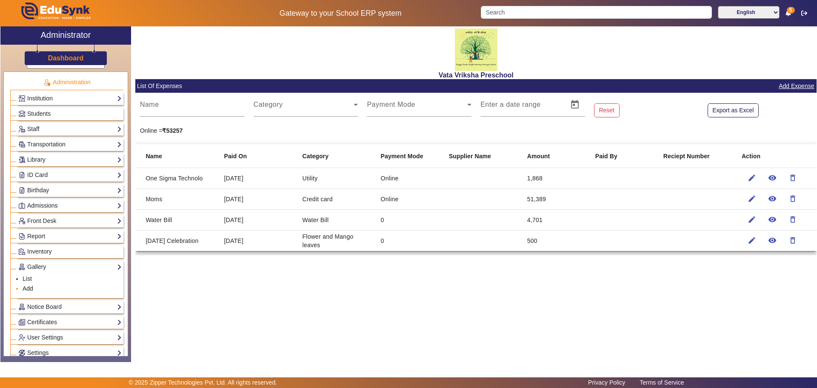
click at [31, 289] on link "Add" at bounding box center [28, 288] width 11 height 7
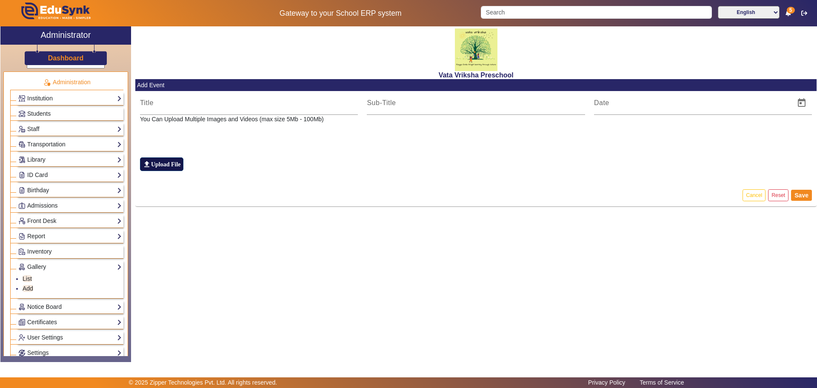
click at [174, 162] on label "file_upload Upload File" at bounding box center [161, 164] width 43 height 14
click at [0, 0] on input "file_upload Upload File" at bounding box center [0, 0] width 0 height 0
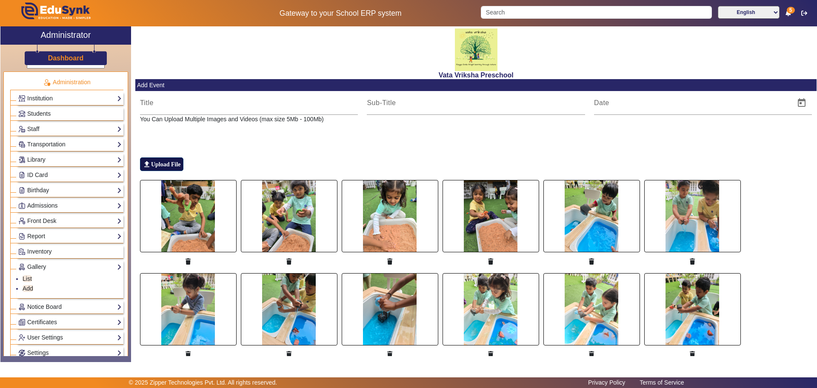
click at [168, 162] on label "file_upload Upload File" at bounding box center [161, 164] width 43 height 14
click at [0, 0] on input "file_upload Upload File" at bounding box center [0, 0] width 0 height 0
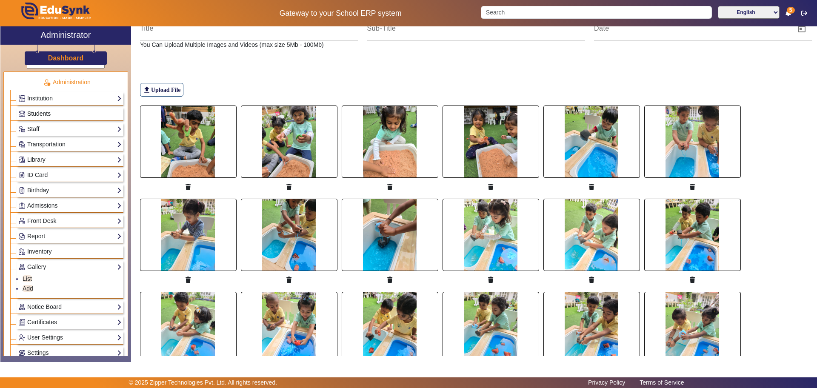
scroll to position [2, 0]
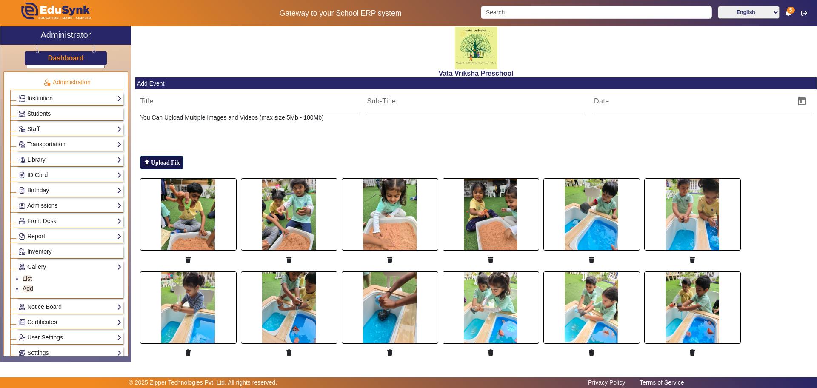
click at [161, 161] on label "file_upload Upload File" at bounding box center [161, 163] width 43 height 14
click at [0, 0] on input "file_upload Upload File" at bounding box center [0, 0] width 0 height 0
click at [156, 162] on label "file_upload Upload File" at bounding box center [161, 163] width 43 height 14
click at [0, 0] on input "file_upload Upload File" at bounding box center [0, 0] width 0 height 0
click at [157, 104] on input at bounding box center [249, 101] width 218 height 10
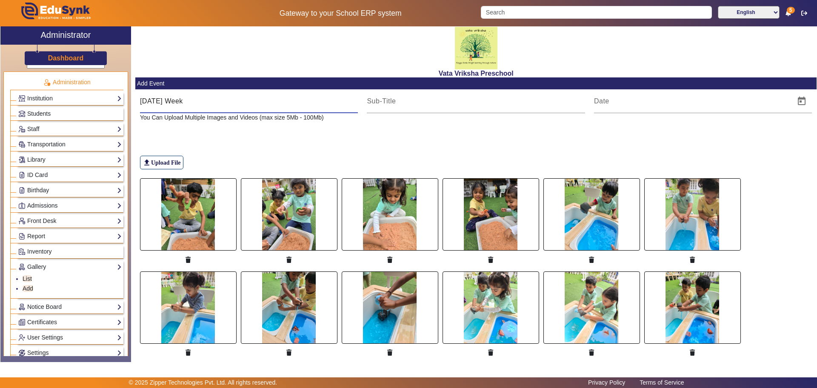
click at [180, 97] on input "[DATE] Week" at bounding box center [249, 101] width 218 height 10
click at [215, 105] on input "[DATE] Week" at bounding box center [249, 101] width 218 height 10
type input "S"
type input "Dental Camp at [GEOGRAPHIC_DATA]"
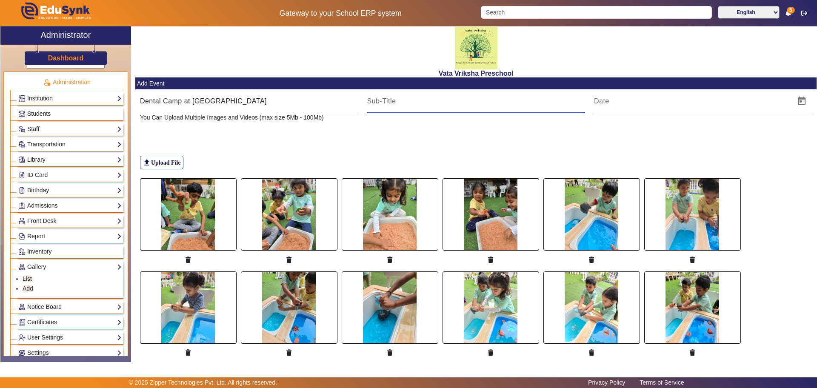
click at [385, 105] on input at bounding box center [476, 101] width 218 height 10
type input "Week 3"
click at [191, 101] on input "Dental Camp at [GEOGRAPHIC_DATA]" at bounding box center [249, 101] width 218 height 10
click at [274, 100] on input "Dental Camp and Activity at Vata Vriksha" at bounding box center [249, 101] width 218 height 10
type input "Dental Camp and Activity at Vata Vriksha"
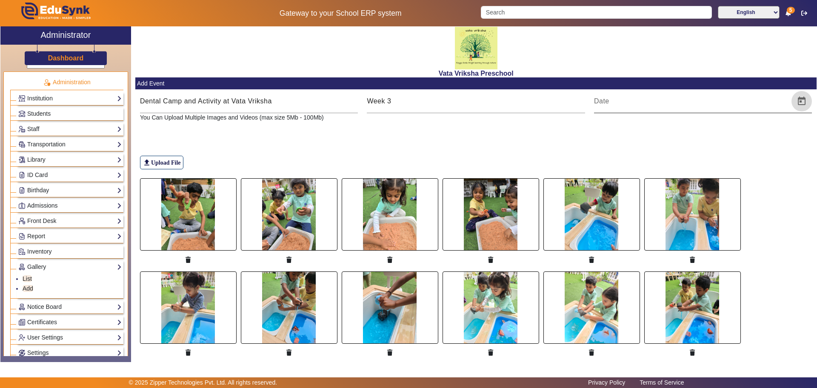
click at [796, 100] on span "Open calendar" at bounding box center [801, 101] width 20 height 20
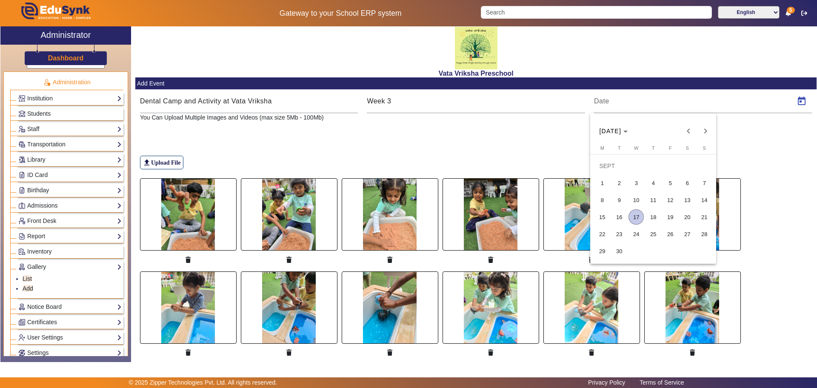
click at [634, 217] on span "17" at bounding box center [635, 216] width 15 height 15
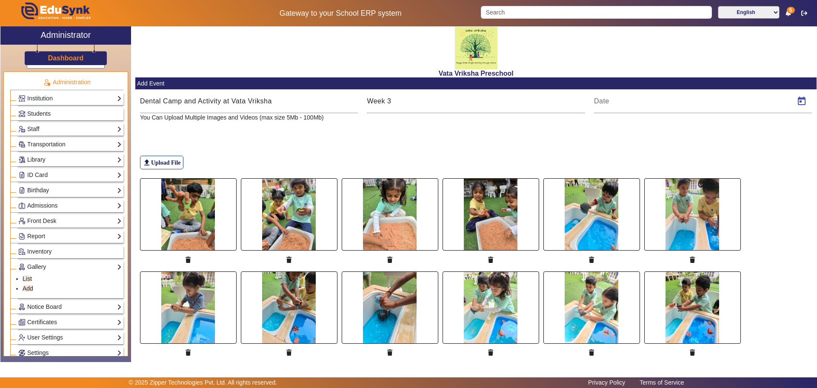
type input "[DATE]"
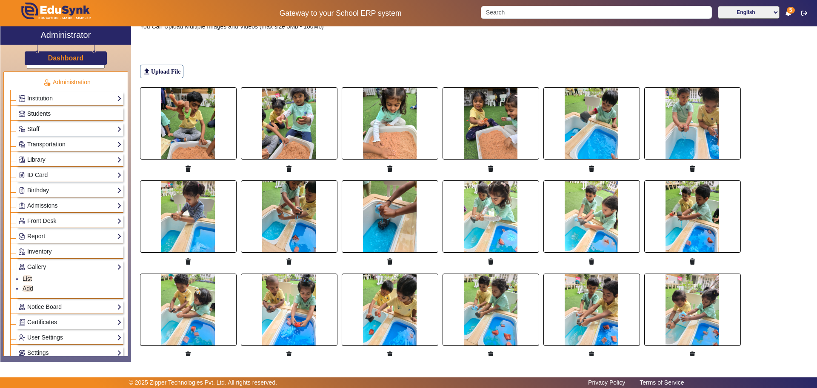
scroll to position [0, 0]
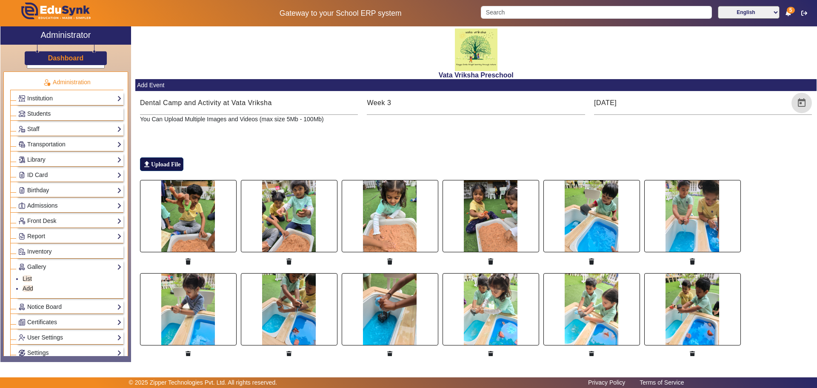
click at [180, 165] on label "file_upload Upload File" at bounding box center [161, 164] width 43 height 14
click at [0, 0] on input "file_upload Upload File" at bounding box center [0, 0] width 0 height 0
click at [160, 163] on label "file_upload Upload File" at bounding box center [161, 164] width 43 height 14
click at [0, 0] on input "file_upload Upload File" at bounding box center [0, 0] width 0 height 0
click at [165, 161] on label "file_upload Upload File" at bounding box center [161, 164] width 43 height 14
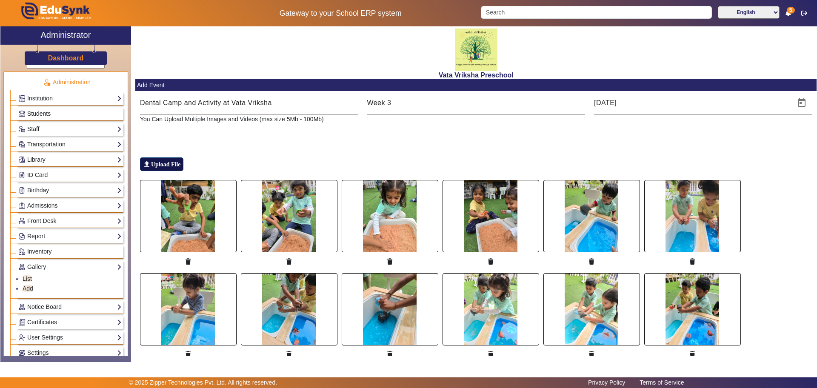
click at [0, 0] on input "file_upload Upload File" at bounding box center [0, 0] width 0 height 0
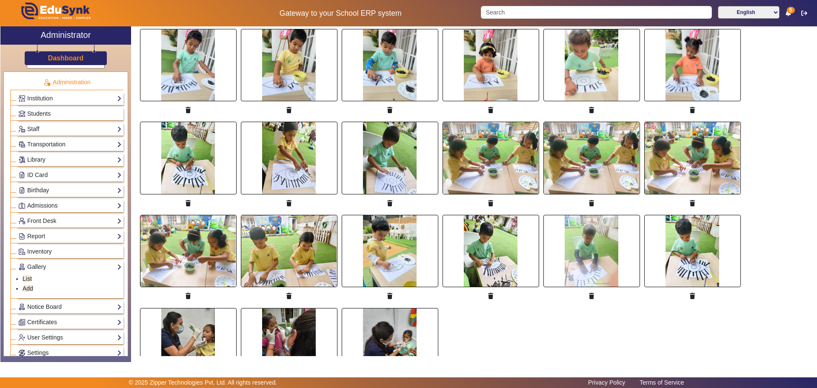
scroll to position [1328, 0]
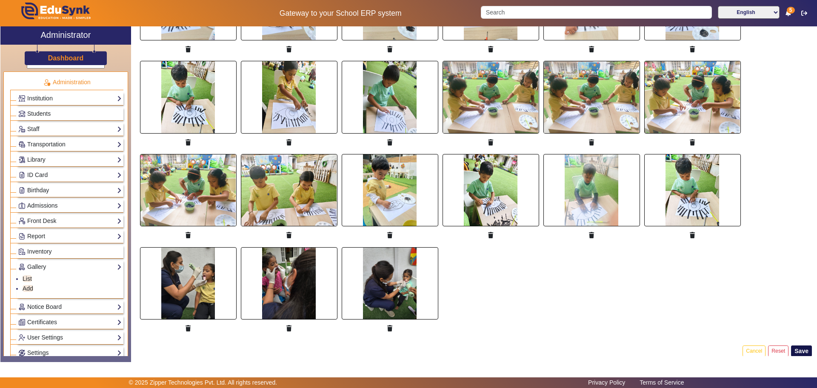
click at [800, 345] on button "Save" at bounding box center [801, 350] width 21 height 11
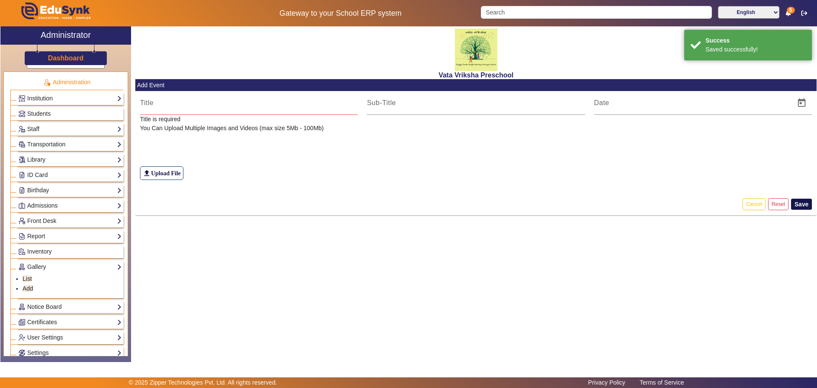
scroll to position [0, 0]
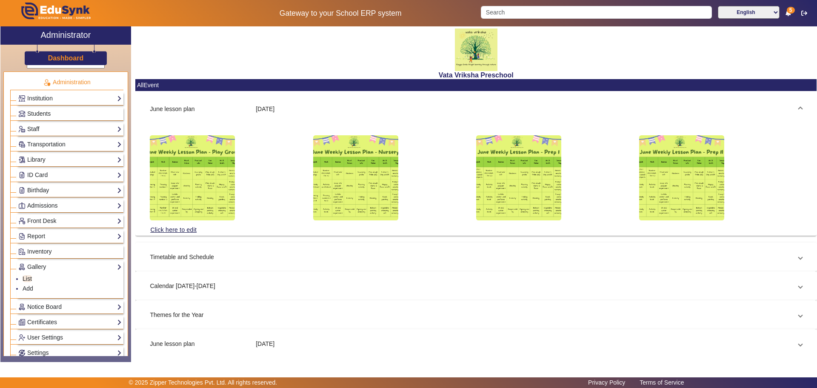
click at [46, 124] on link "Staff" at bounding box center [69, 129] width 103 height 10
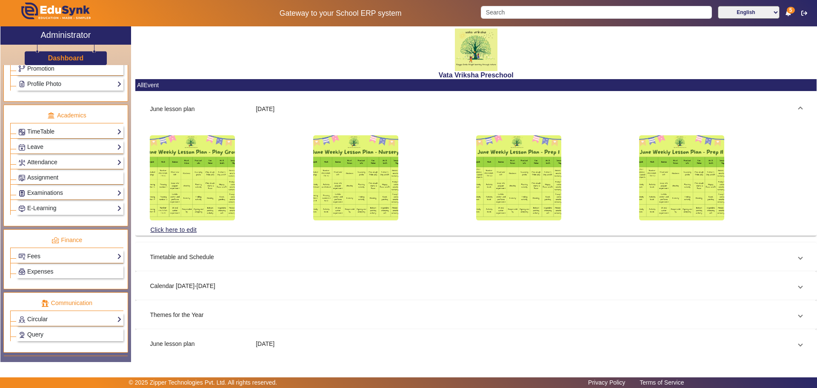
scroll to position [373, 0]
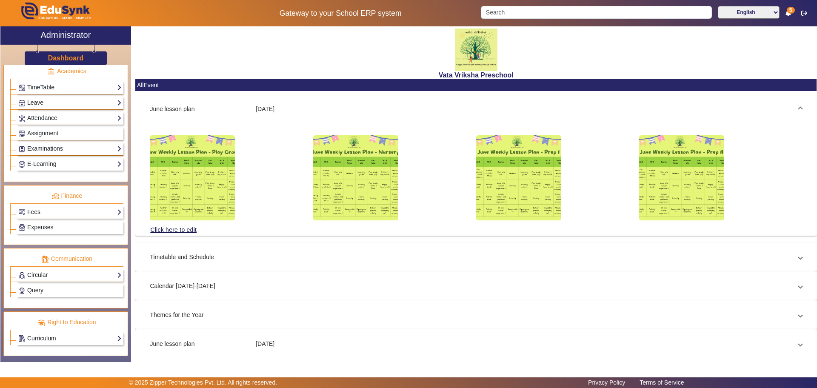
click at [61, 274] on link "Circular" at bounding box center [69, 275] width 103 height 10
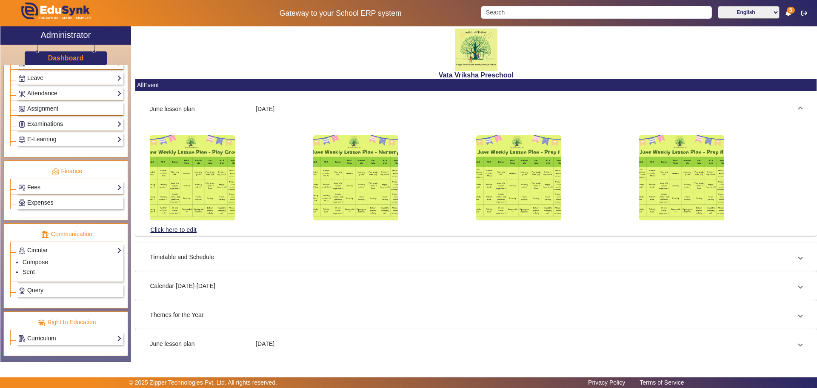
scroll to position [329, 0]
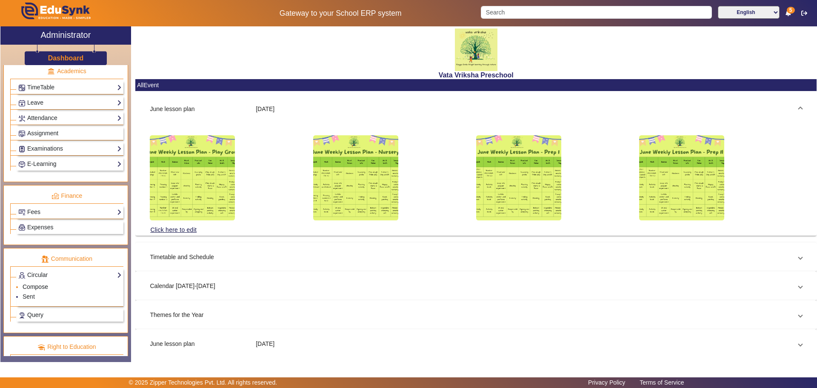
click at [36, 287] on link "Compose" at bounding box center [36, 286] width 26 height 7
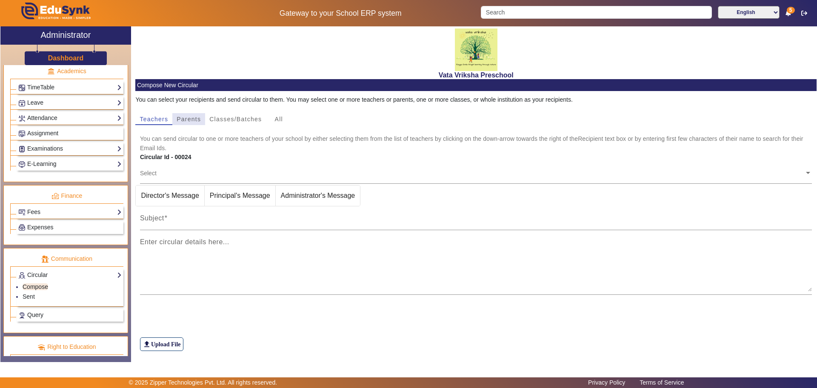
click at [192, 119] on span "Parents" at bounding box center [189, 119] width 24 height 6
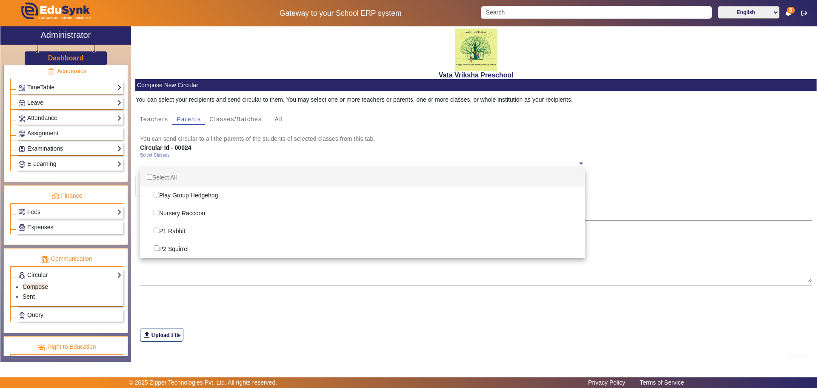
click at [578, 164] on span at bounding box center [581, 162] width 8 height 9
click at [165, 176] on div "Select All" at bounding box center [362, 177] width 445 height 18
checkbox input "true"
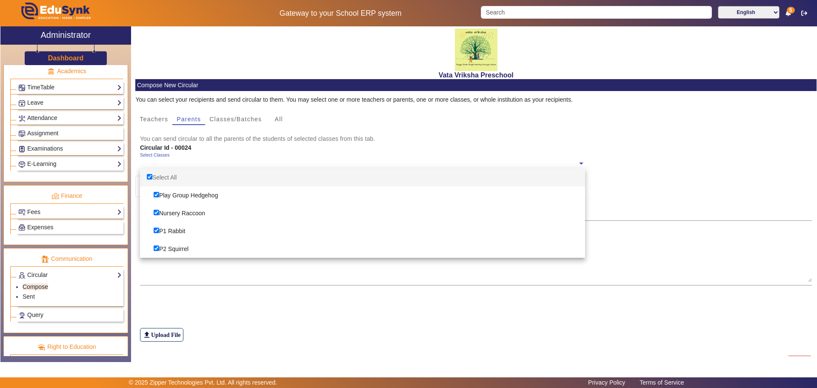
checkbox input "true"
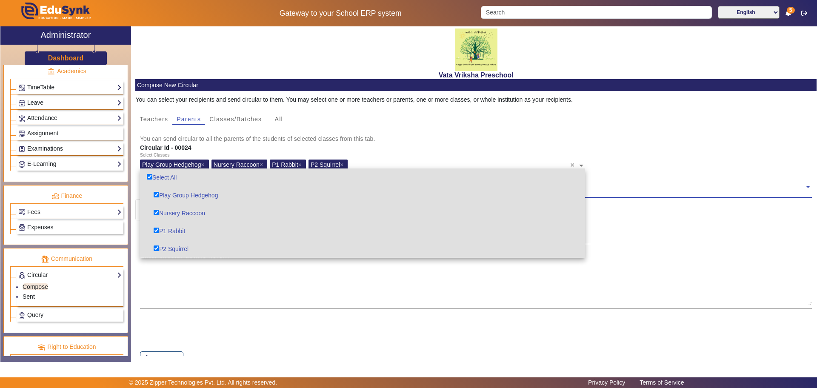
click at [652, 174] on div "Select Classes Play Group Hedgehog × Nursery Raccoon × P1 Rabbit × P2 Squirrel …" at bounding box center [475, 163] width 681 height 23
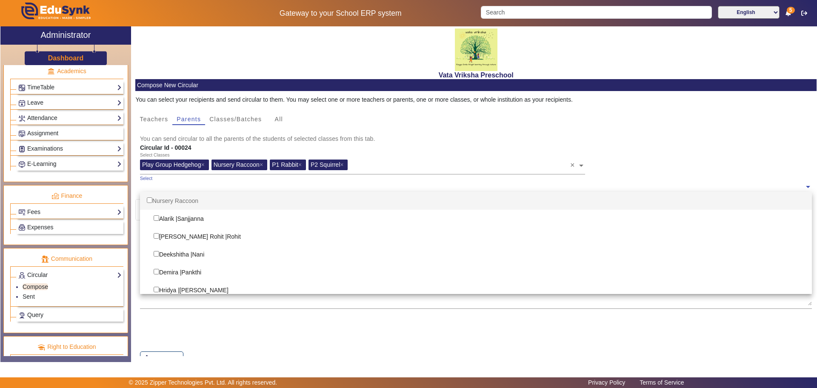
click at [804, 187] on span at bounding box center [808, 186] width 8 height 9
click at [174, 199] on div "Nursery Raccoon" at bounding box center [476, 201] width 672 height 18
checkbox input "true"
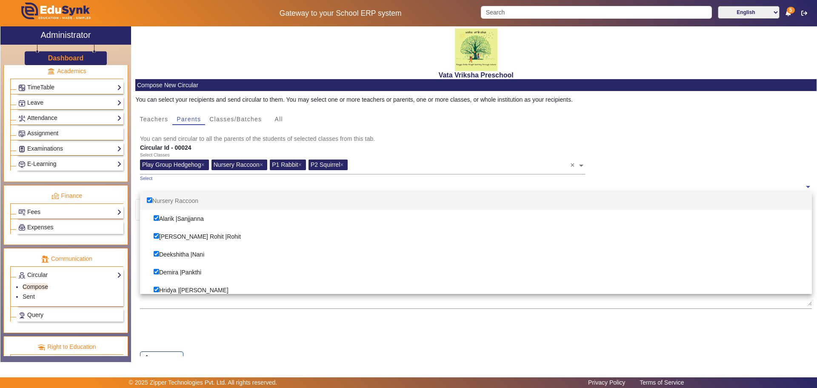
checkbox input "true"
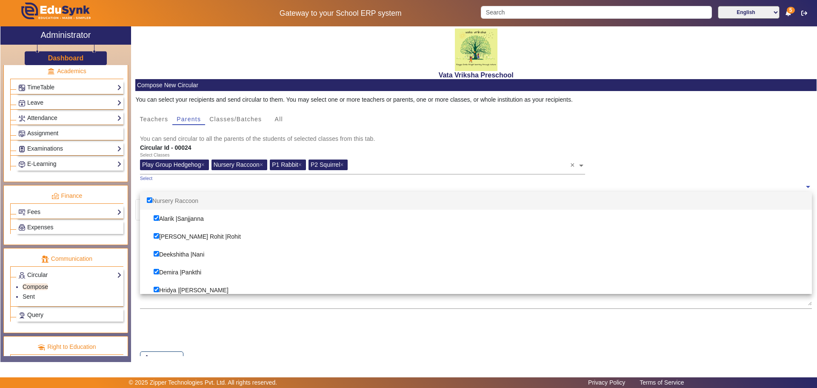
checkbox input "true"
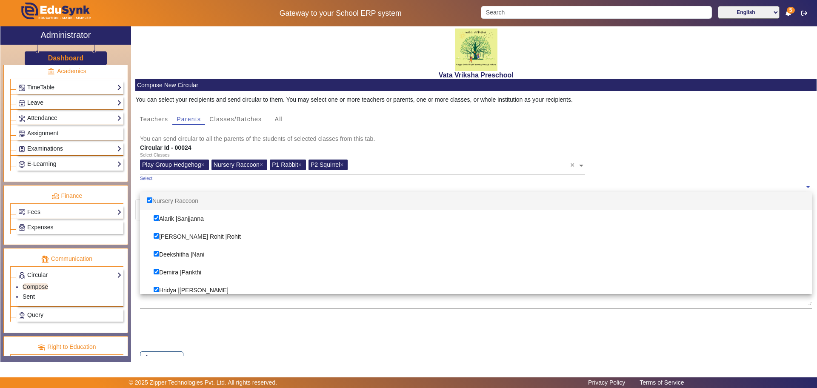
checkbox input "true"
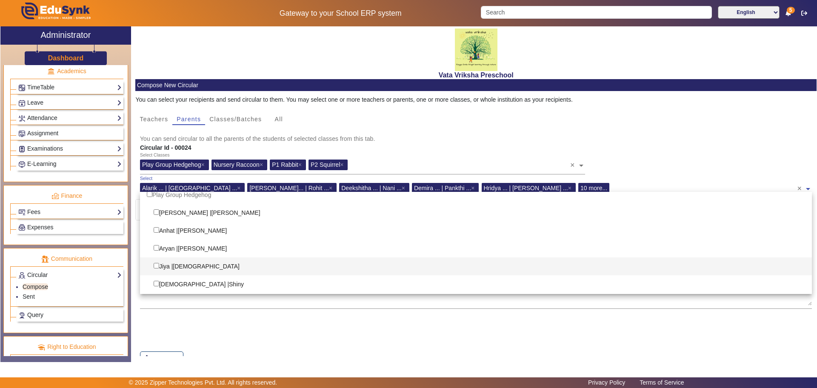
scroll to position [266, 0]
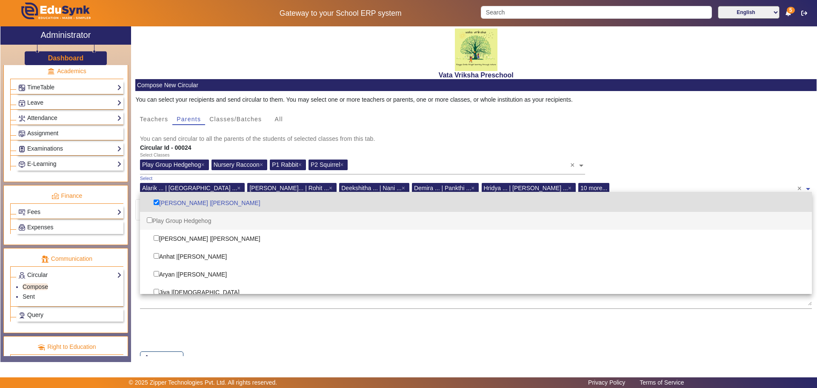
click at [185, 221] on div "Play Group Hedgehog" at bounding box center [476, 221] width 672 height 18
checkbox input "true"
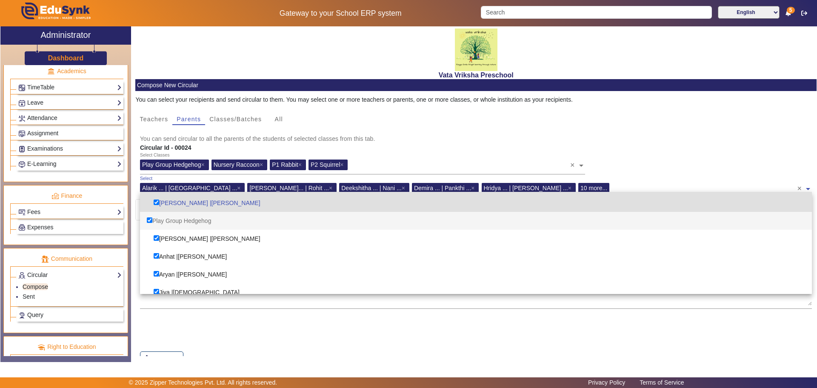
checkbox input "true"
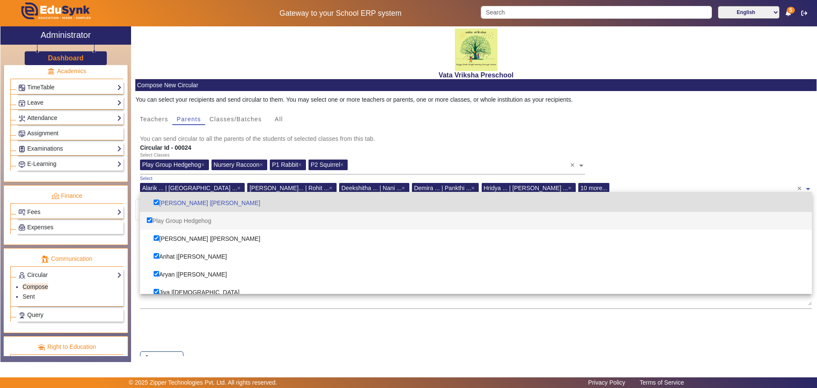
checkbox input "true"
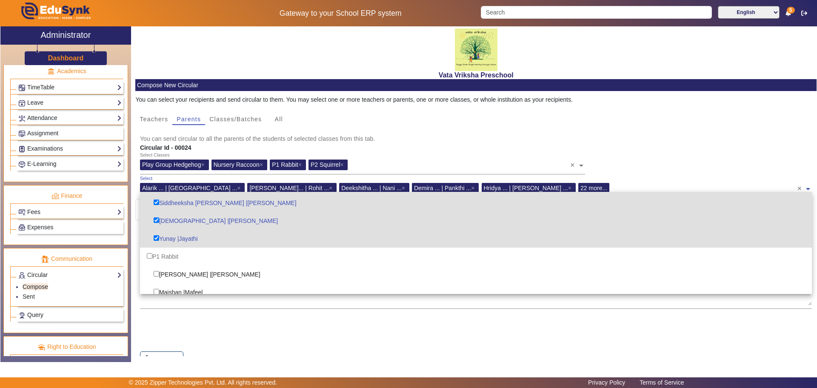
scroll to position [479, 0]
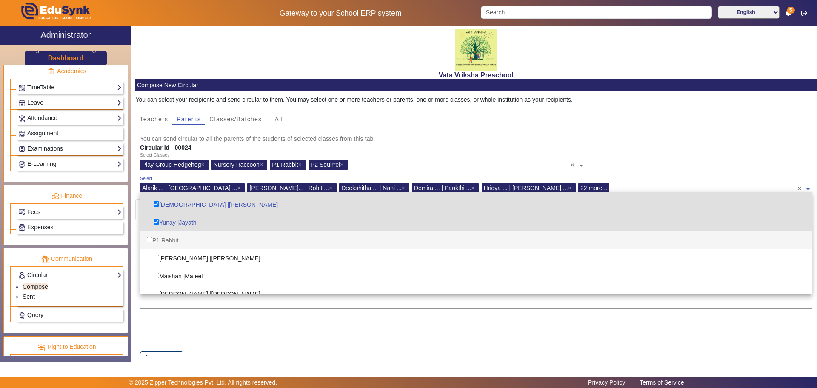
click at [168, 238] on div "P1 Rabbit" at bounding box center [476, 240] width 672 height 18
checkbox input "true"
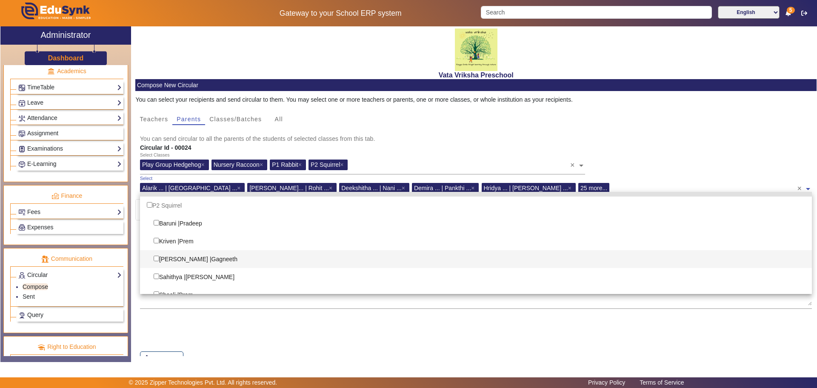
scroll to position [532, 0]
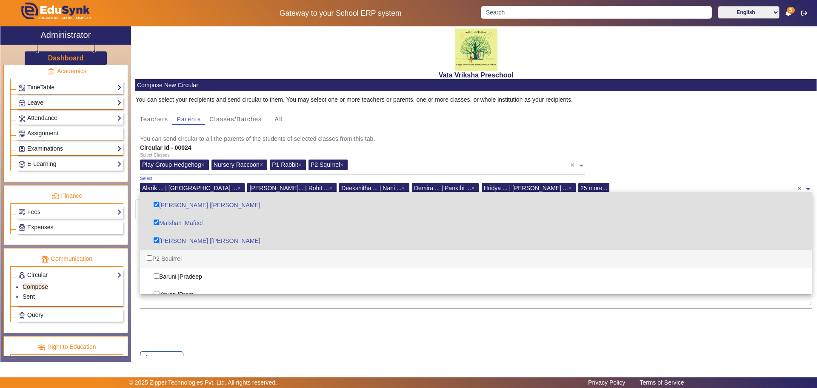
click at [173, 257] on div "P2 Squirrel" at bounding box center [476, 259] width 672 height 18
checkbox input "true"
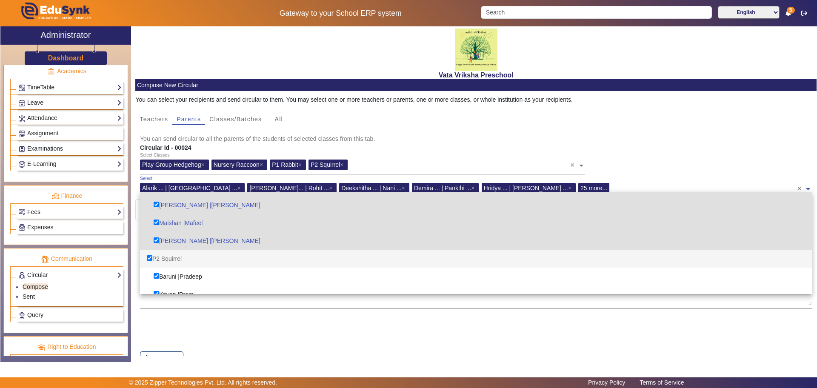
checkbox input "true"
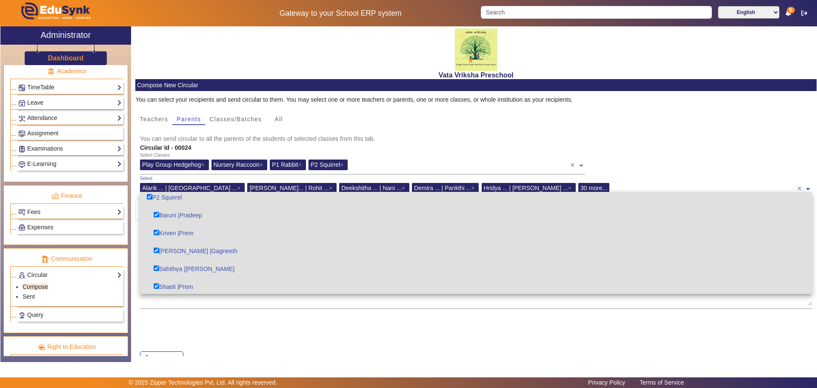
scroll to position [595, 0]
click at [691, 125] on div "Teachers Parents Classes/Batches All" at bounding box center [475, 119] width 681 height 12
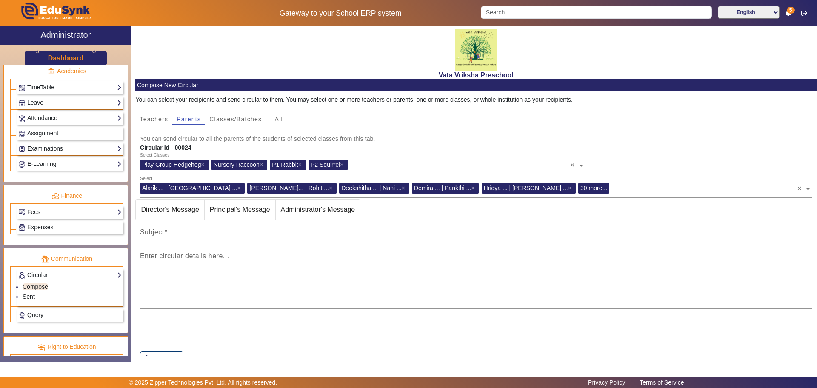
click at [163, 232] on mat-label "Subject" at bounding box center [152, 231] width 24 height 7
click at [163, 232] on input "Subject" at bounding box center [476, 236] width 672 height 10
paste input "Dear parents, kindly note that the dussera display will be taking place [DATE][…"
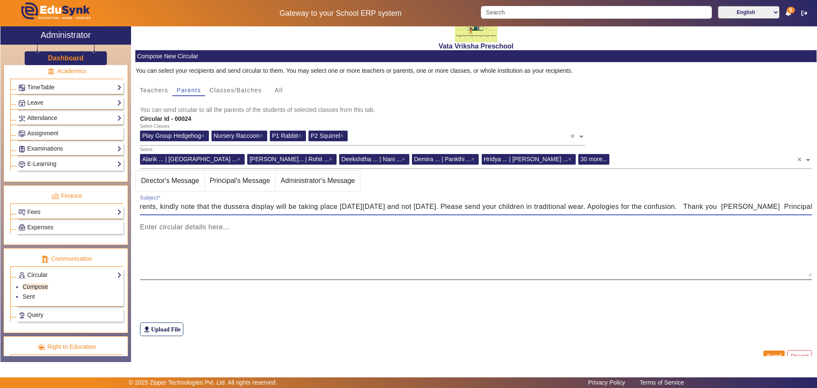
scroll to position [44, 0]
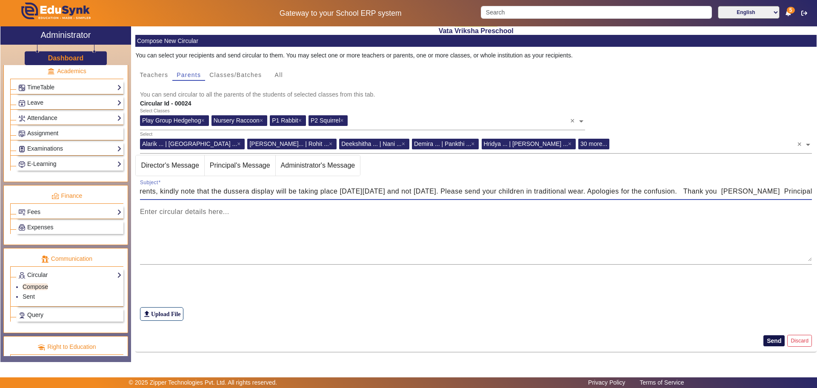
type input "Dear parents, kindly note that the dussera display will be taking place [DATE][…"
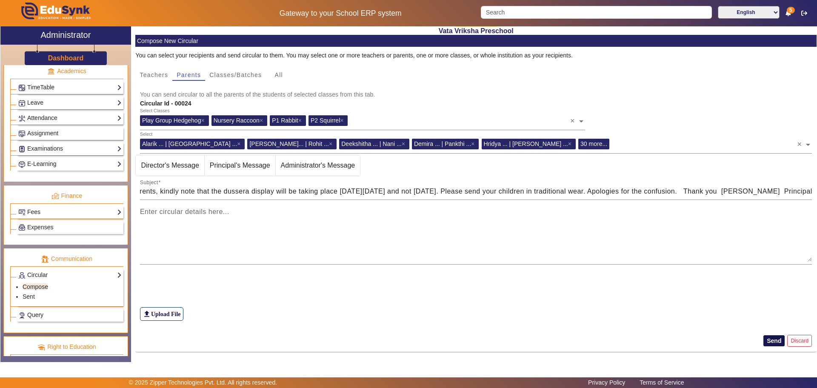
scroll to position [0, 0]
click at [764, 340] on button "Send" at bounding box center [773, 340] width 21 height 11
